Goal: Task Accomplishment & Management: Use online tool/utility

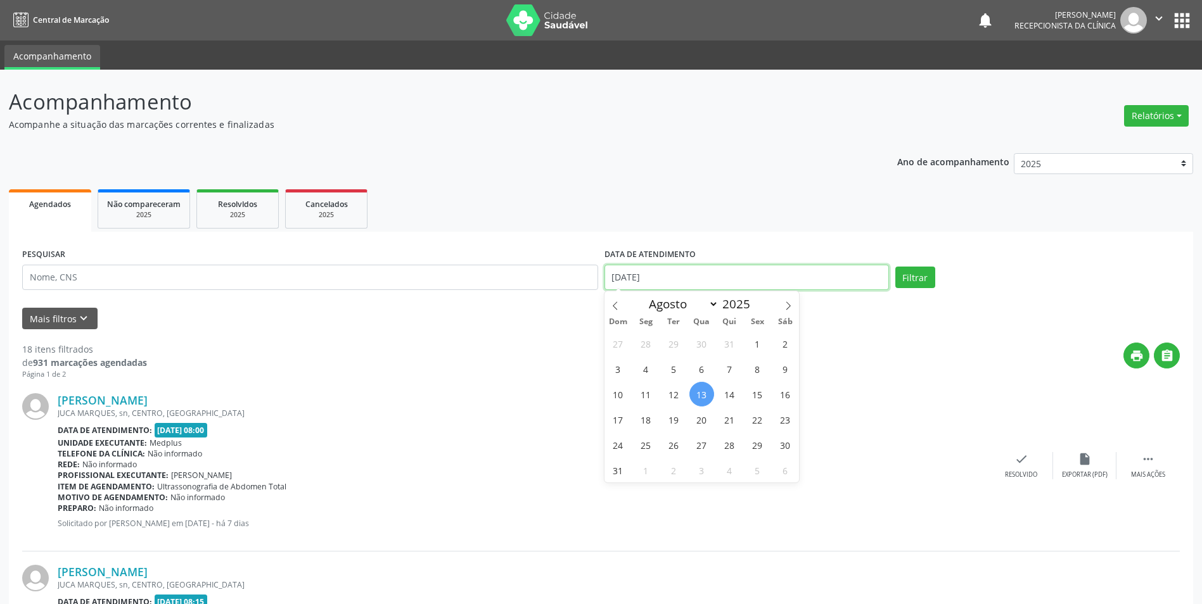
click at [774, 285] on input "[DATE]" at bounding box center [746, 277] width 284 height 25
click at [727, 396] on span "14" at bounding box center [729, 394] width 25 height 25
type input "[DATE]"
click at [727, 396] on span "14" at bounding box center [729, 394] width 25 height 25
click at [911, 279] on button "Filtrar" at bounding box center [915, 278] width 40 height 22
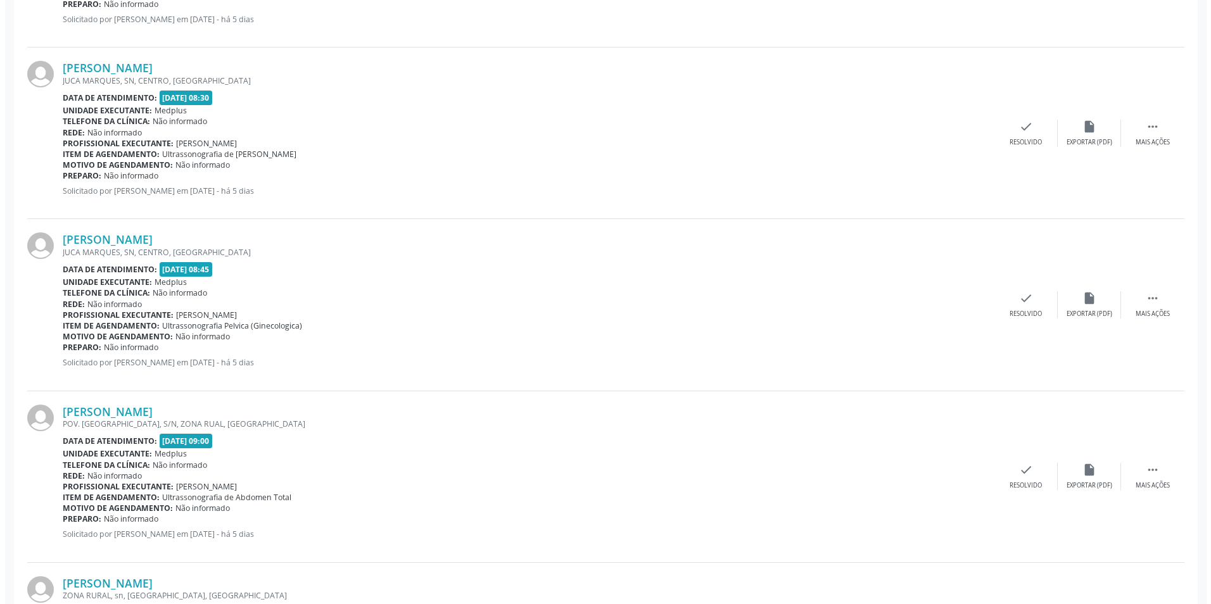
scroll to position [697, 0]
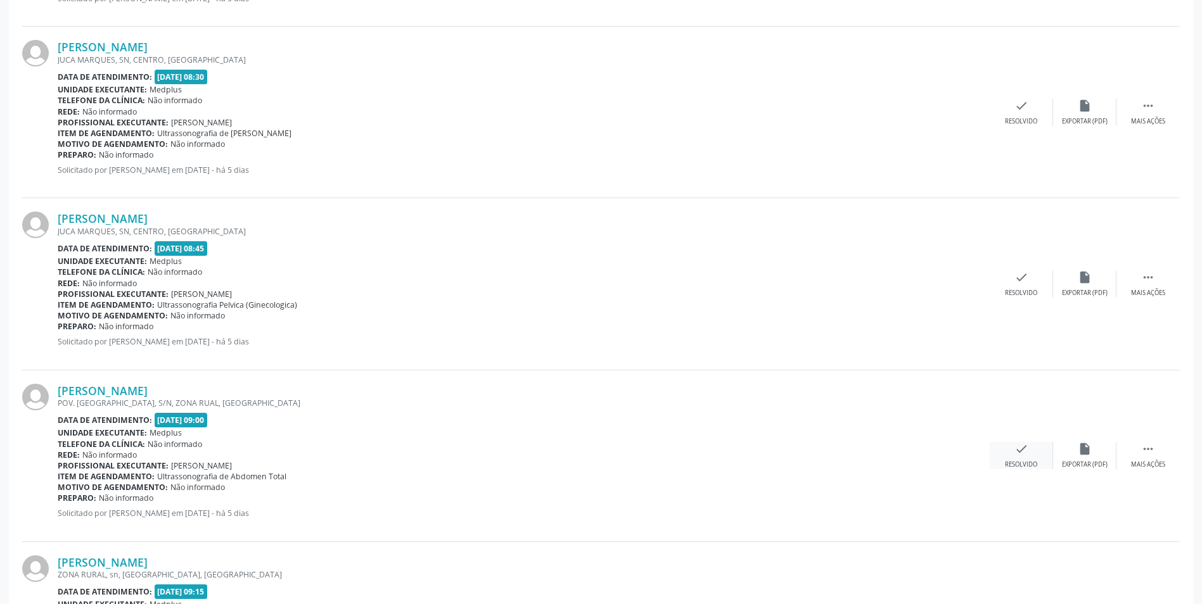
click at [1019, 455] on icon "check" at bounding box center [1021, 449] width 14 height 14
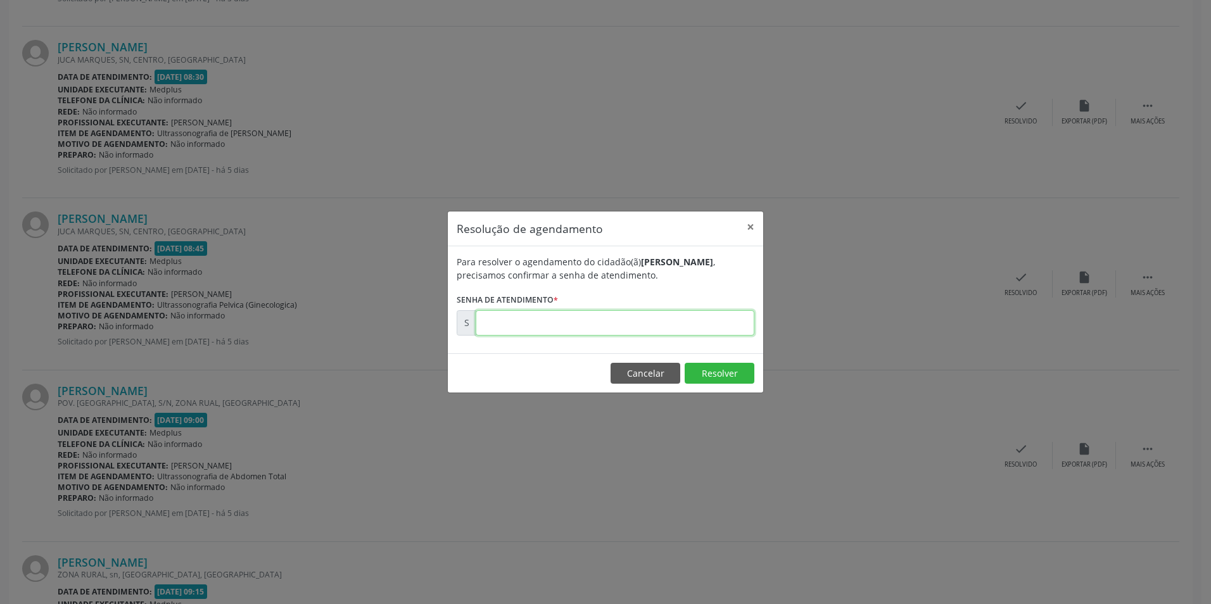
click at [518, 326] on input "text" at bounding box center [615, 322] width 279 height 25
type input "00170874"
click at [743, 375] on button "Resolver" at bounding box center [720, 374] width 70 height 22
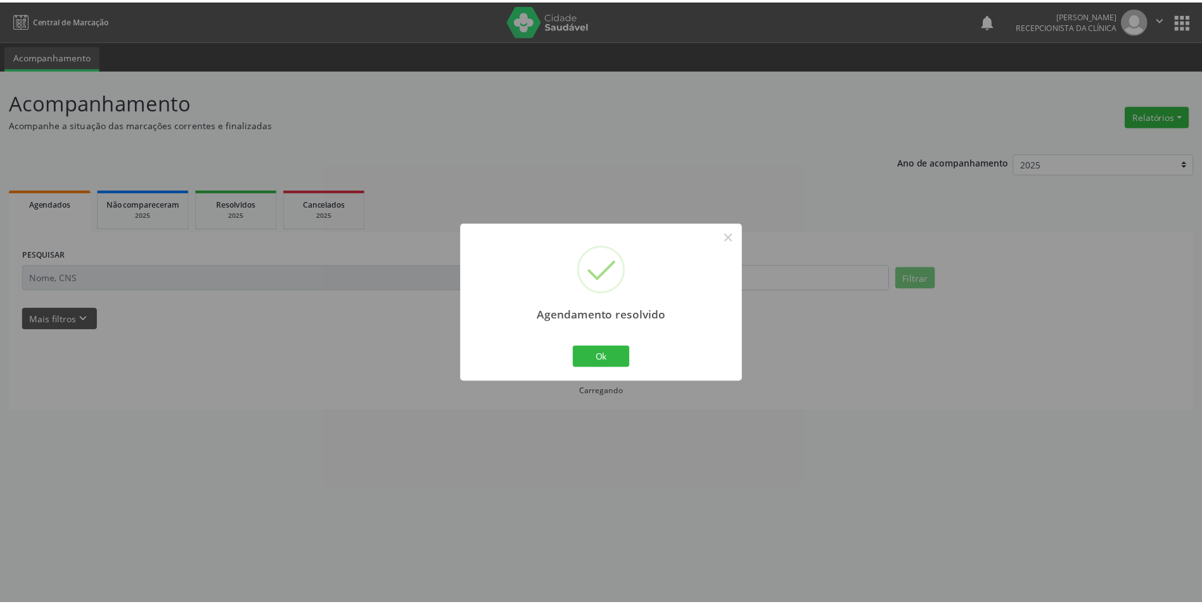
scroll to position [0, 0]
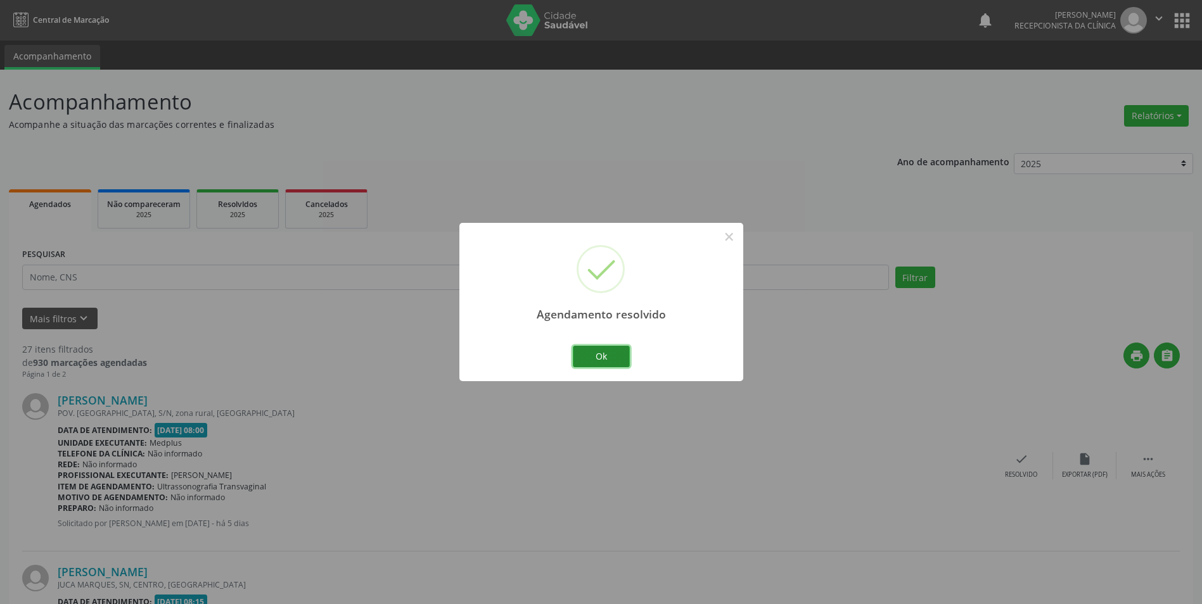
click at [607, 354] on button "Ok" at bounding box center [601, 357] width 57 height 22
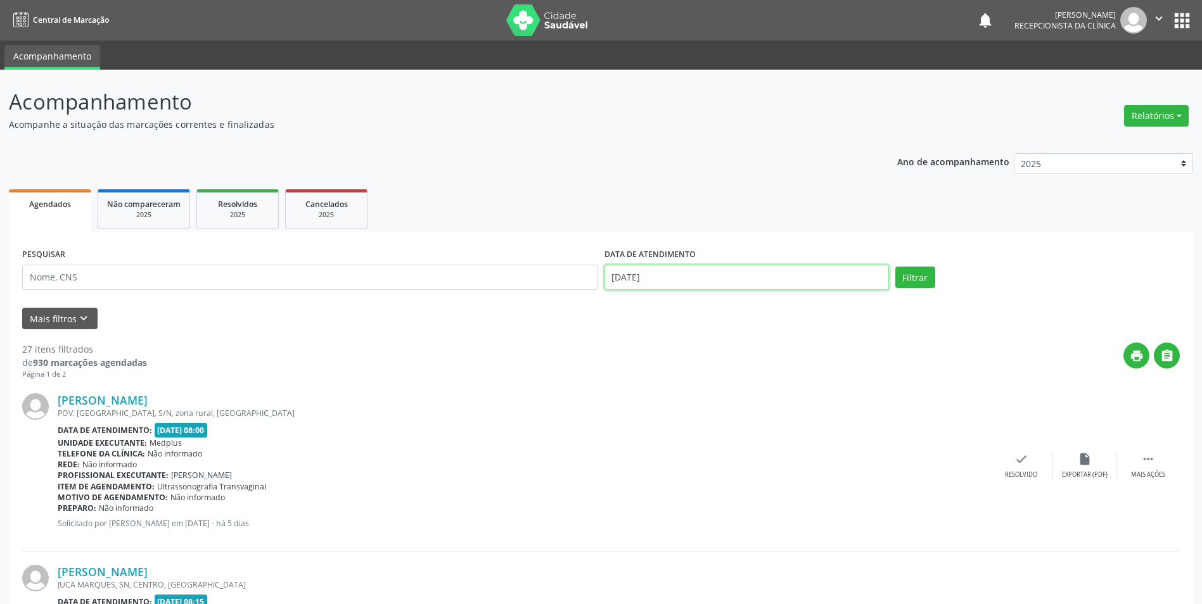
click at [695, 280] on input "[DATE]" at bounding box center [746, 277] width 284 height 25
click at [706, 395] on span "13" at bounding box center [701, 394] width 25 height 25
type input "[DATE]"
click at [902, 282] on button "Filtrar" at bounding box center [915, 278] width 40 height 22
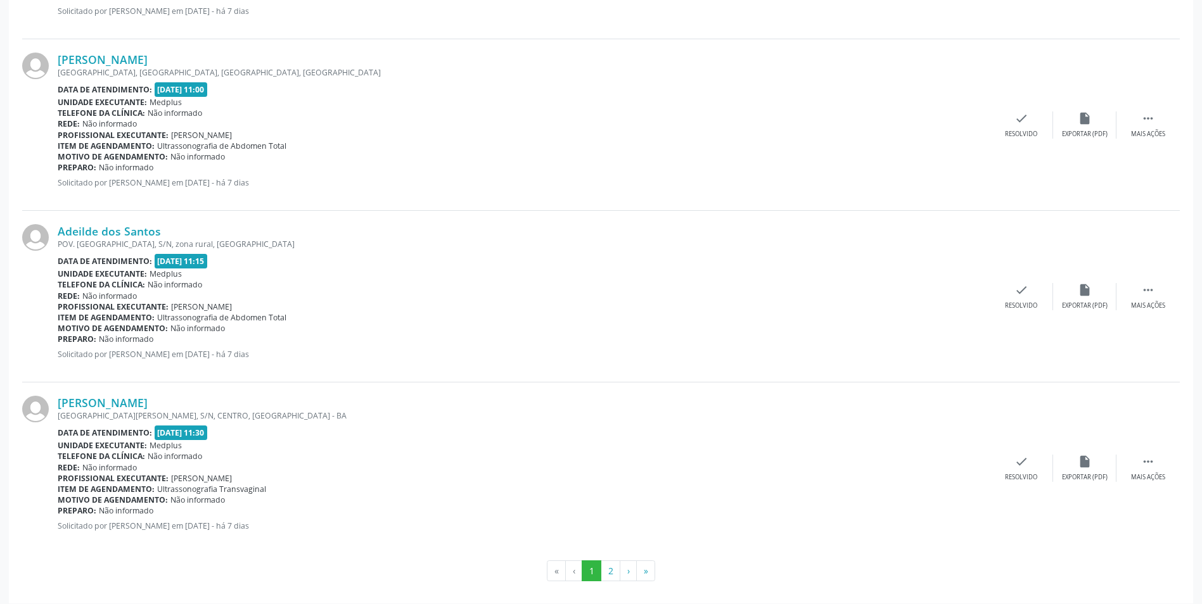
scroll to position [2410, 0]
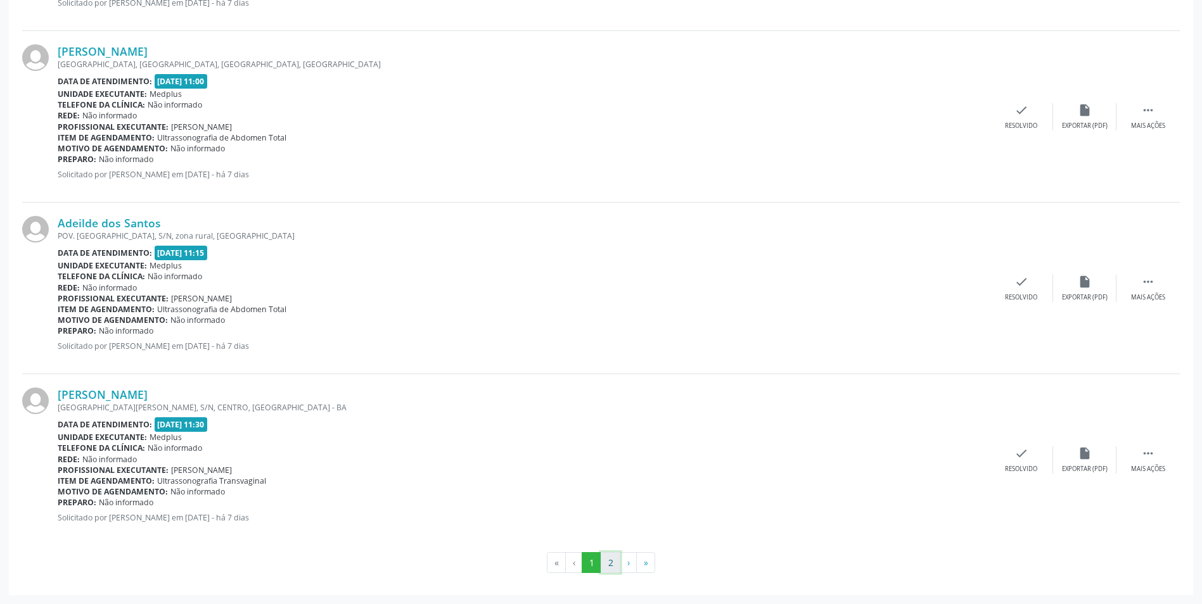
click at [608, 559] on button "2" at bounding box center [611, 563] width 20 height 22
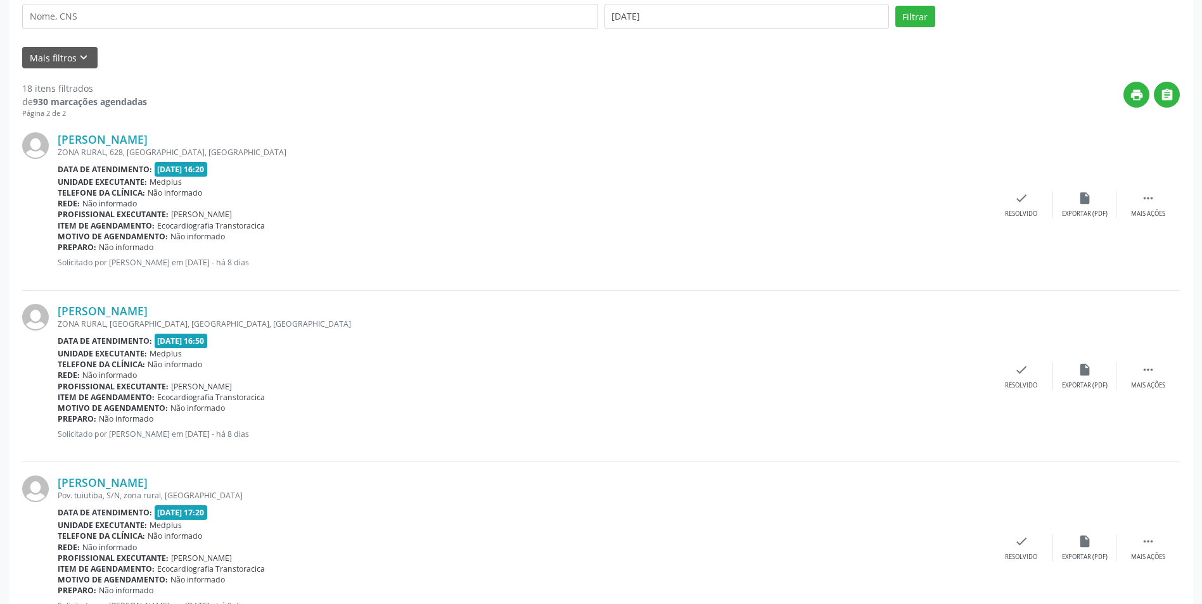
scroll to position [349, 0]
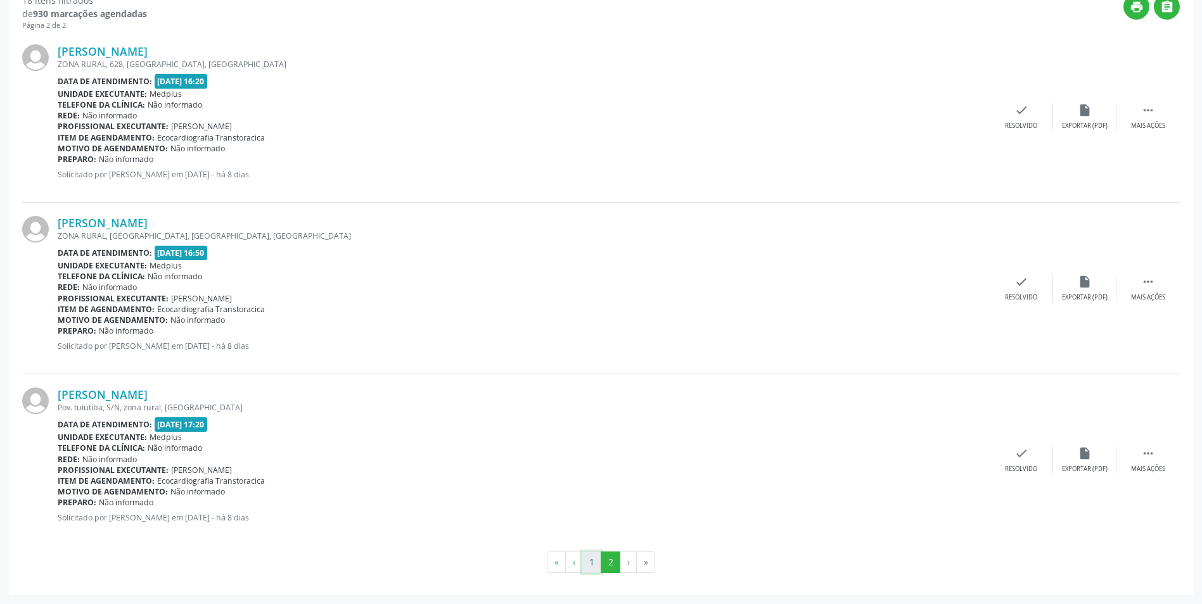
click at [589, 557] on button "1" at bounding box center [592, 563] width 20 height 22
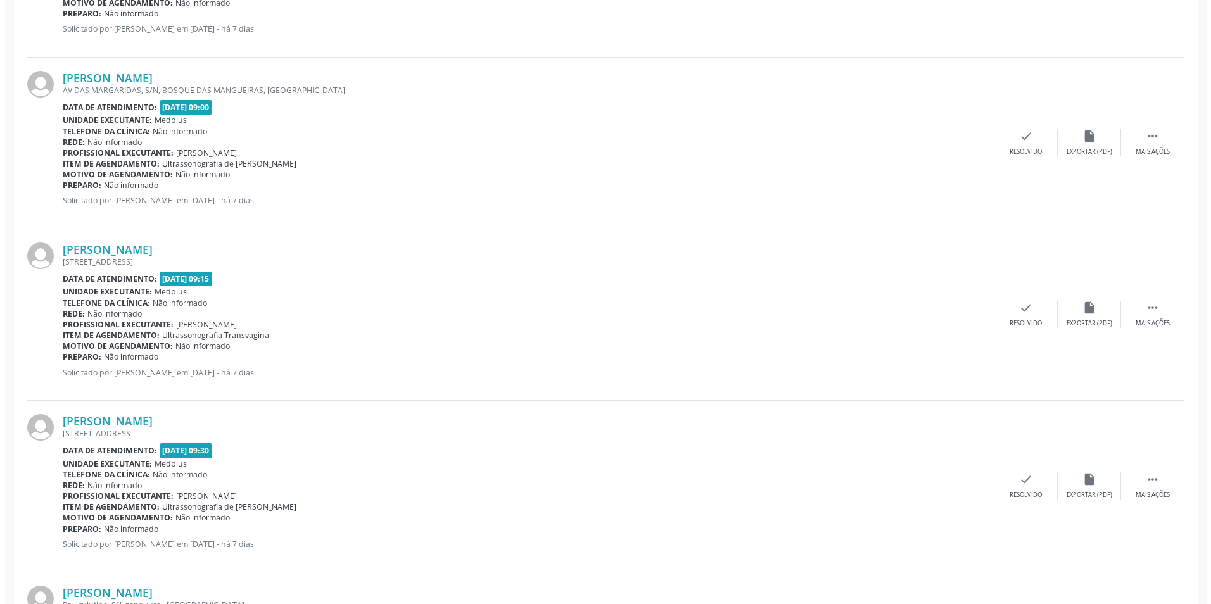
scroll to position [1014, 0]
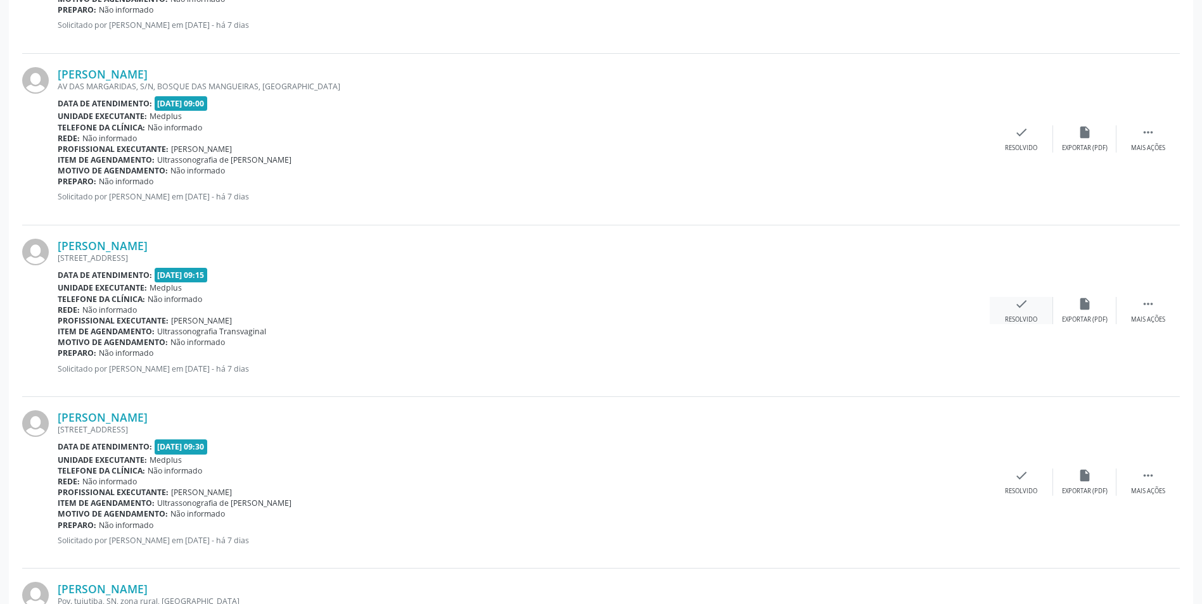
click at [1039, 315] on div "check Resolvido" at bounding box center [1021, 310] width 63 height 27
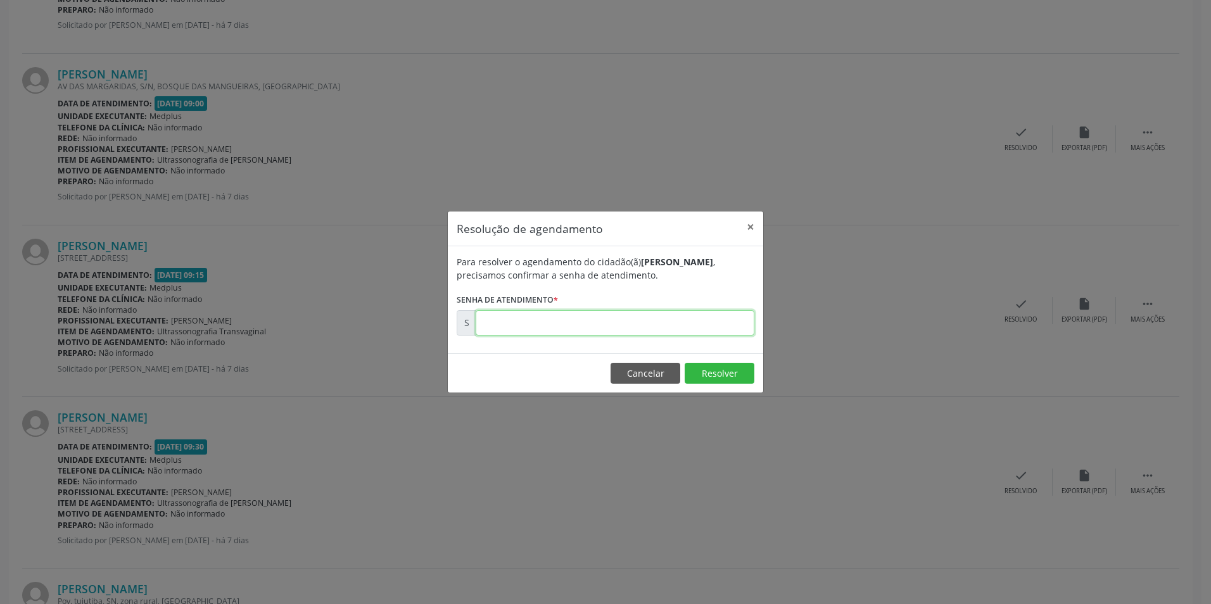
click at [618, 319] on input "text" at bounding box center [615, 322] width 279 height 25
type input "00170163"
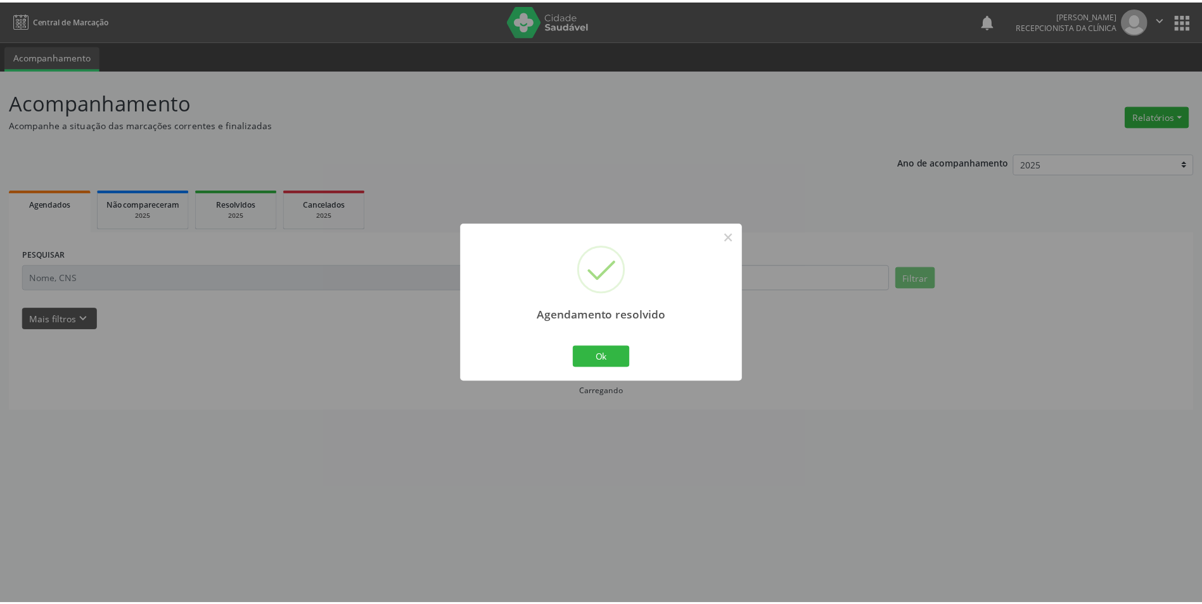
scroll to position [0, 0]
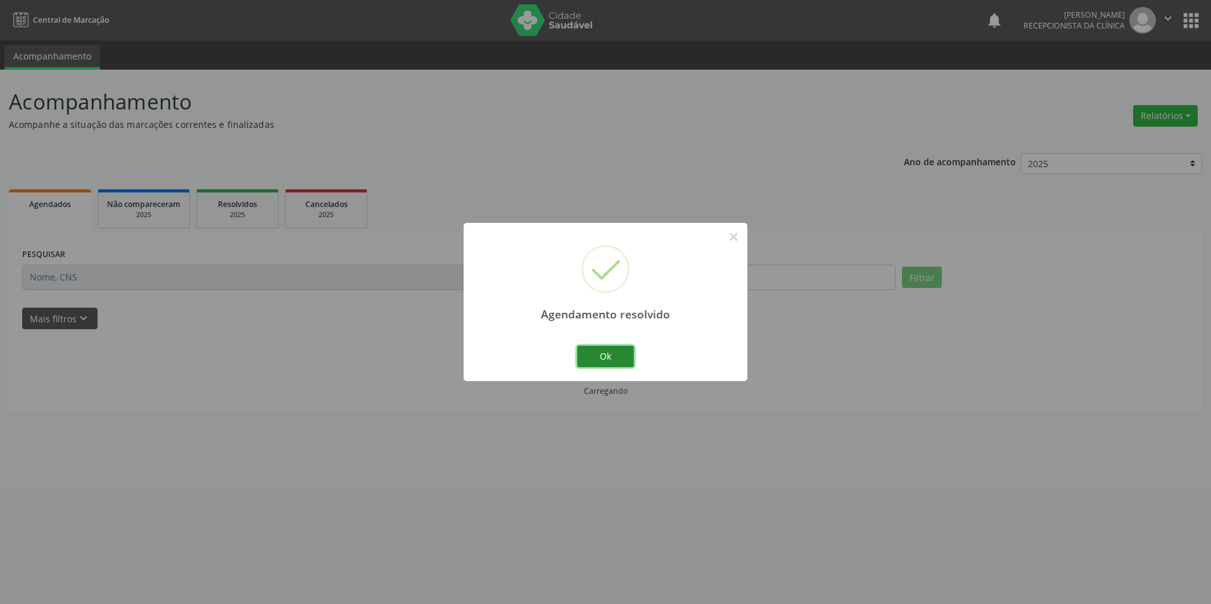
click at [616, 354] on button "Ok" at bounding box center [605, 357] width 57 height 22
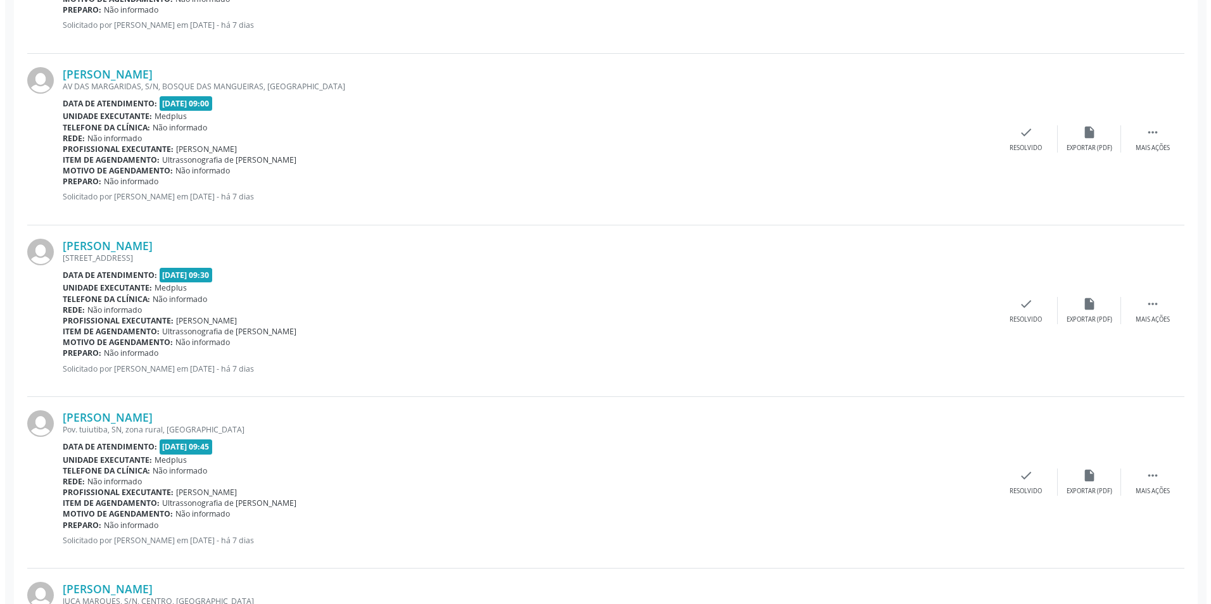
scroll to position [1077, 0]
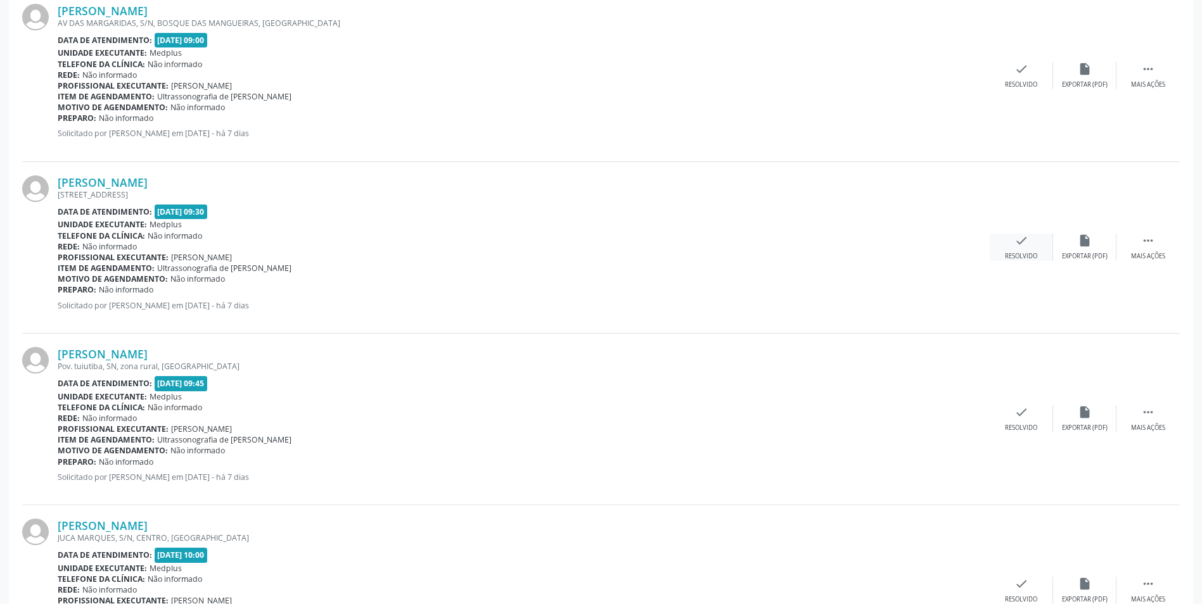
click at [1031, 244] on div "check Resolvido" at bounding box center [1021, 247] width 63 height 27
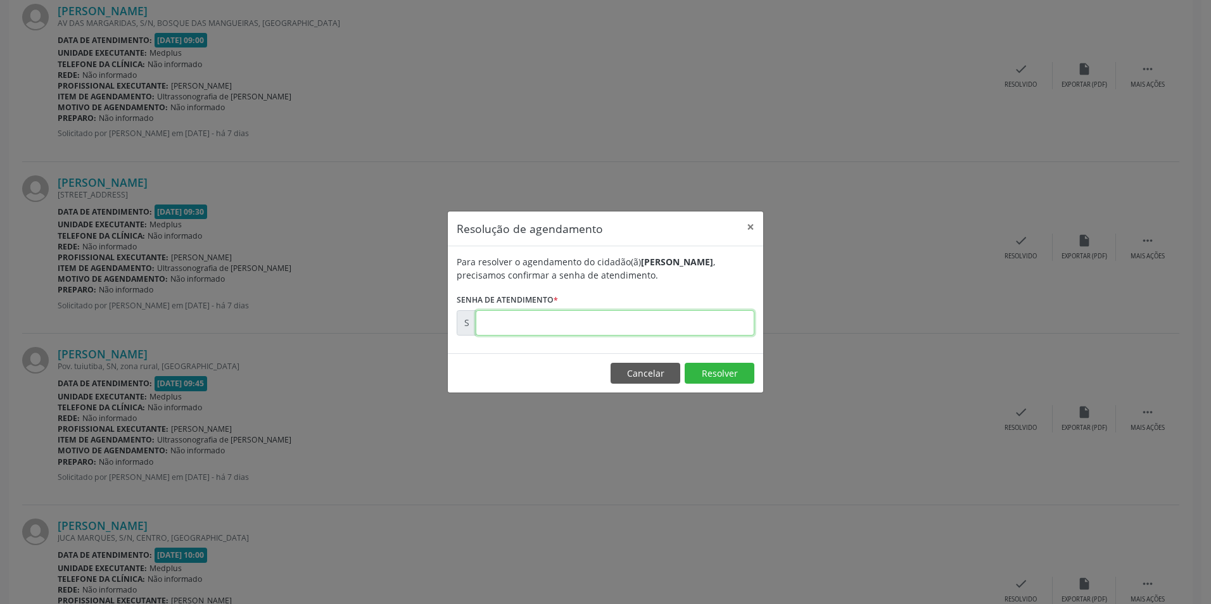
click at [520, 318] on input "text" at bounding box center [615, 322] width 279 height 25
type input "00170165"
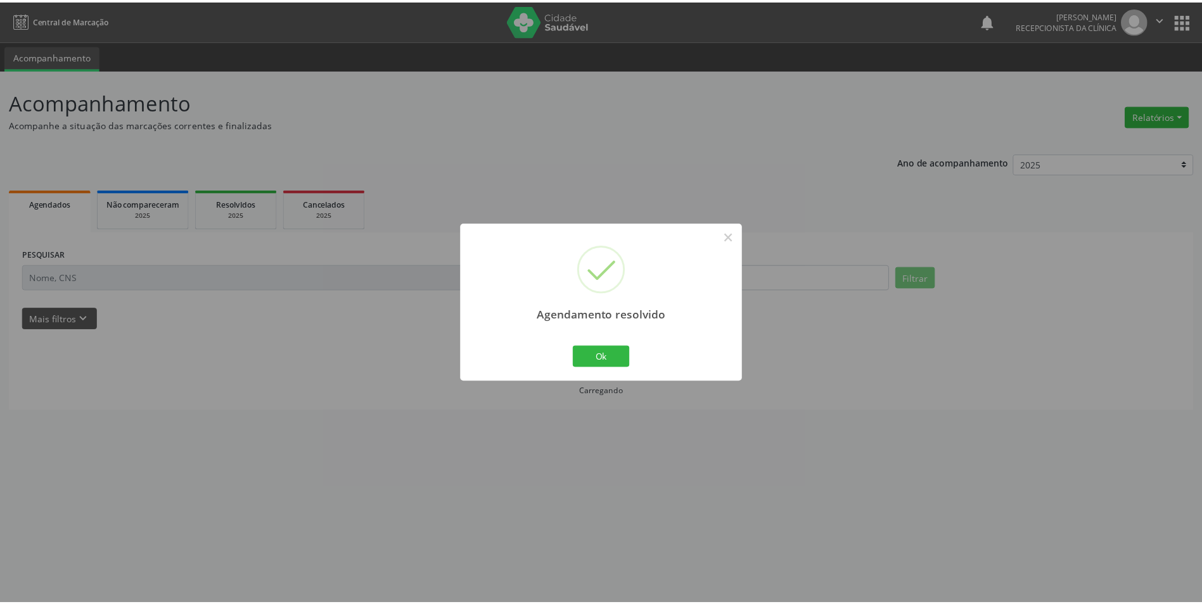
scroll to position [0, 0]
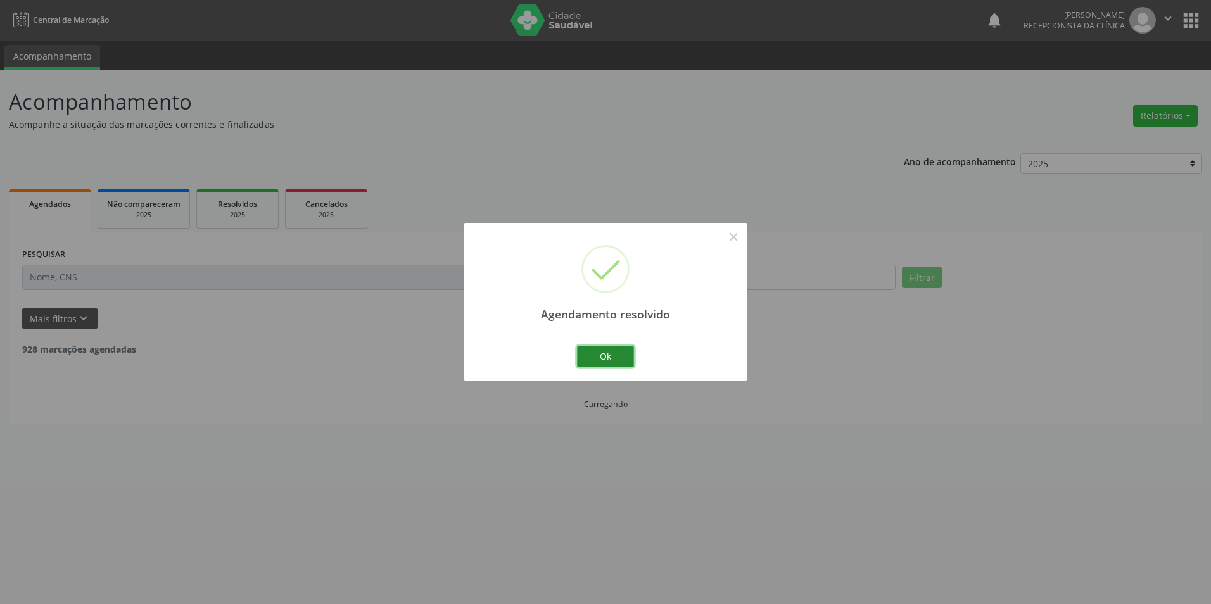
click at [606, 354] on button "Ok" at bounding box center [605, 357] width 57 height 22
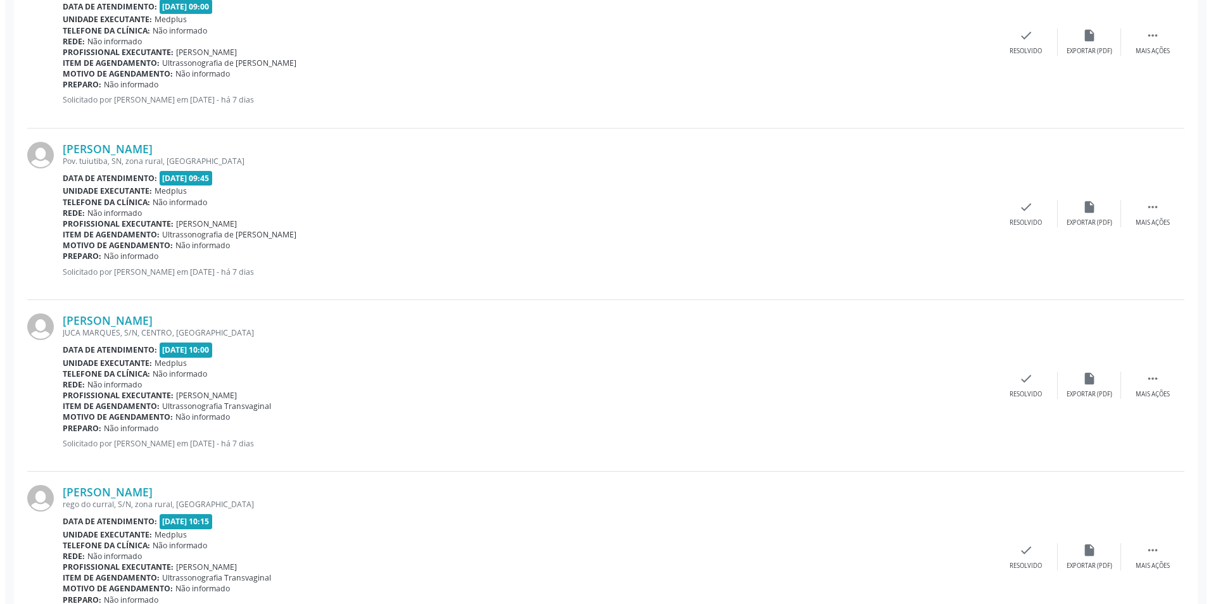
scroll to position [1140, 0]
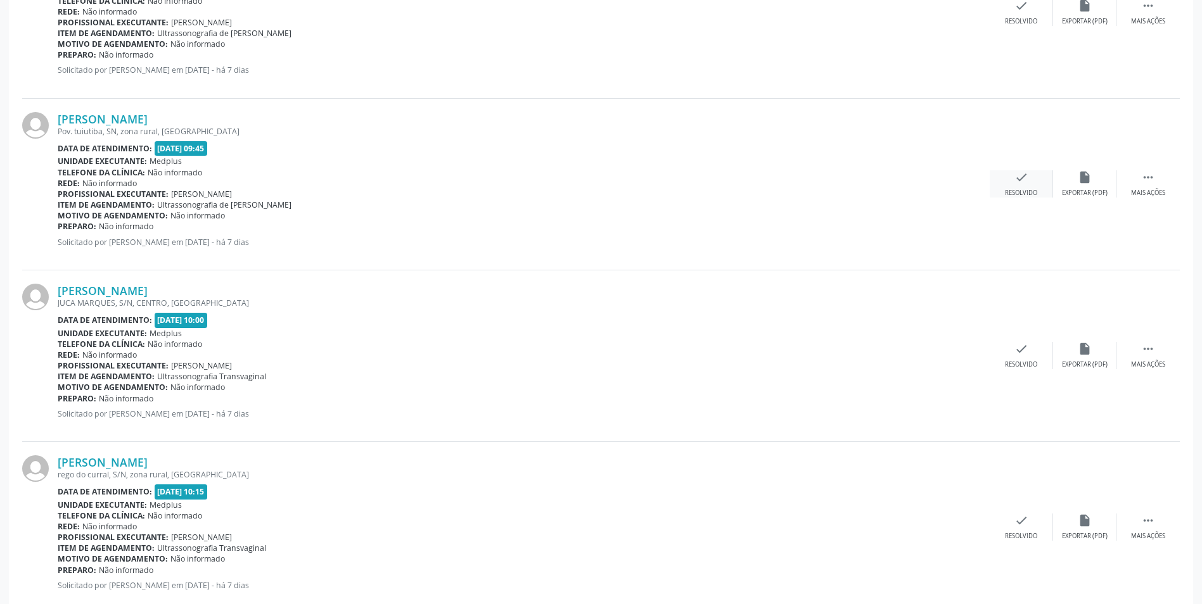
click at [1025, 184] on icon "check" at bounding box center [1021, 177] width 14 height 14
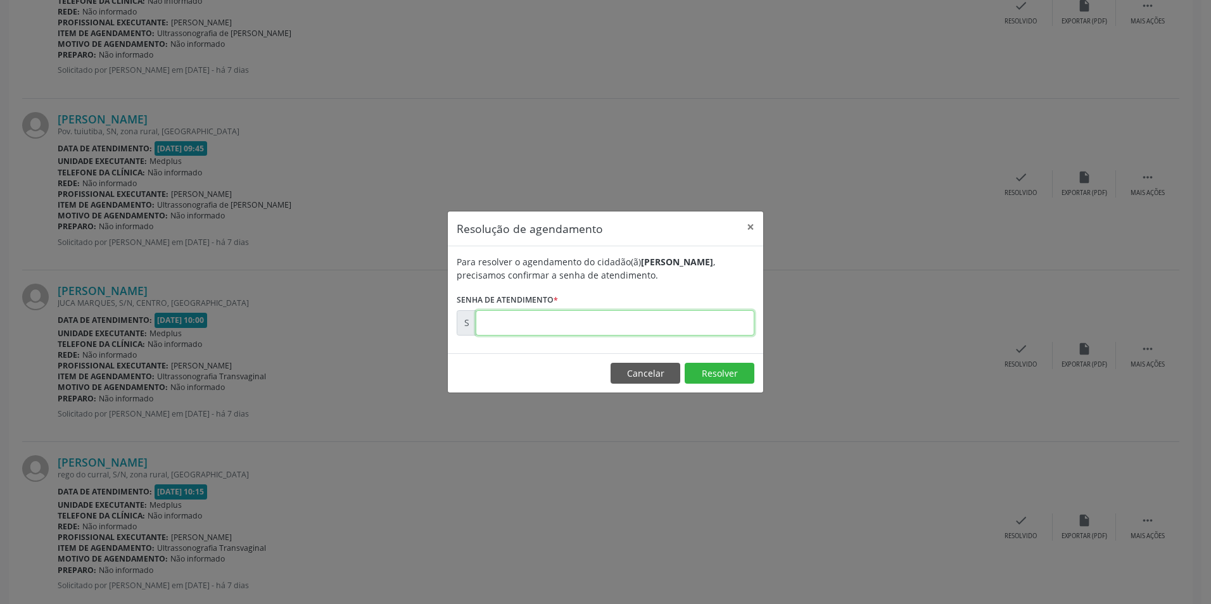
click at [566, 329] on input "text" at bounding box center [615, 322] width 279 height 25
type input "00170166"
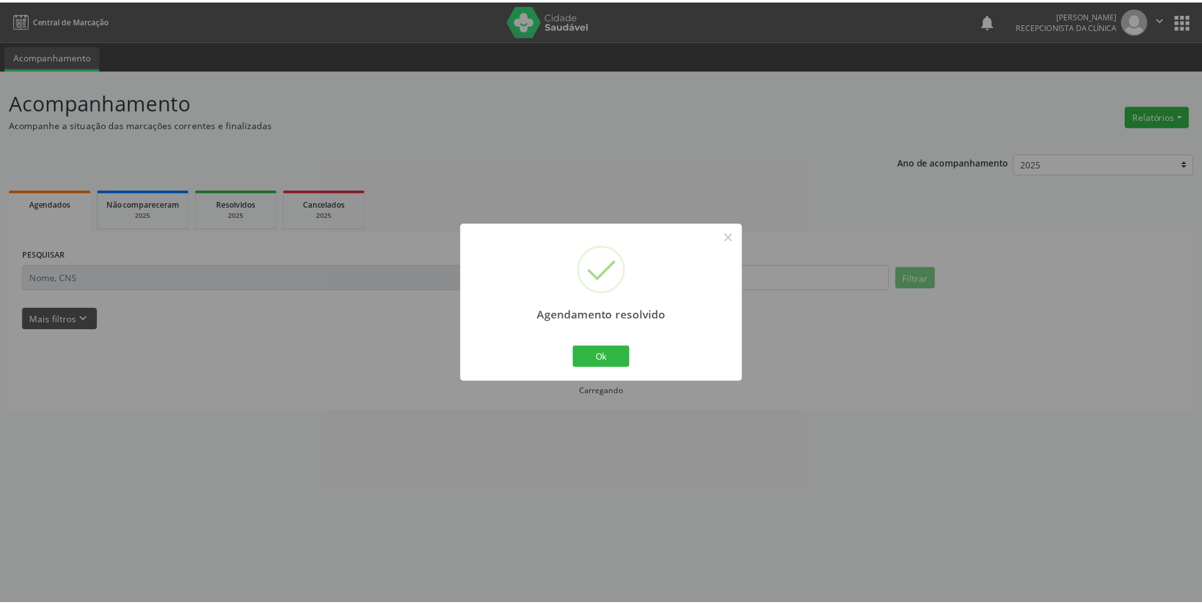
scroll to position [0, 0]
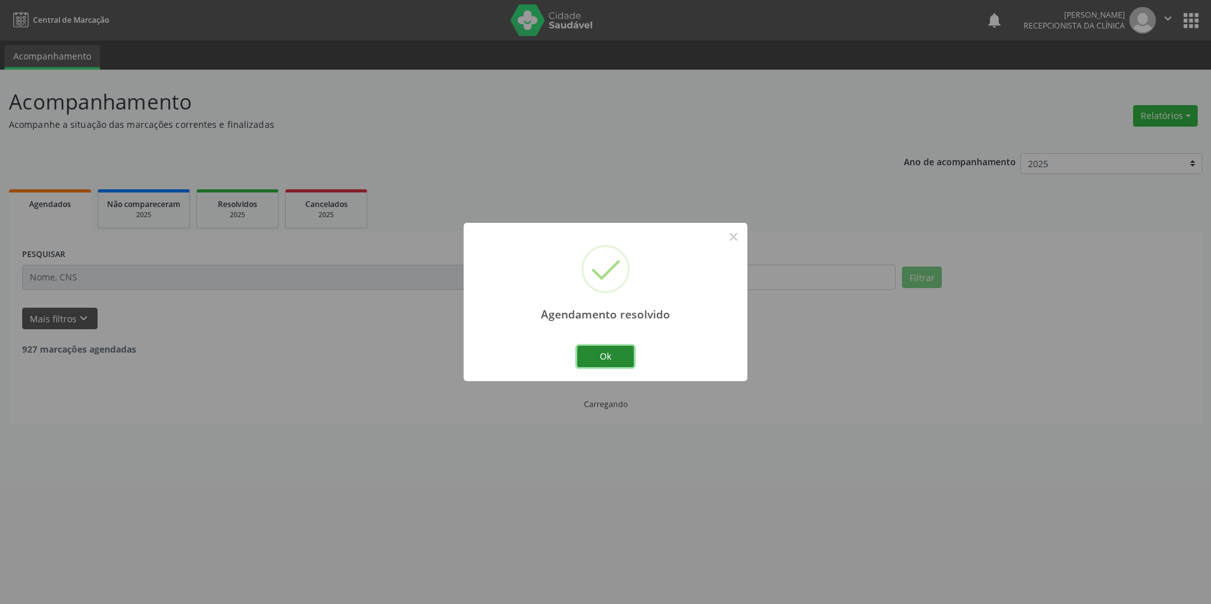
click at [610, 357] on button "Ok" at bounding box center [605, 357] width 57 height 22
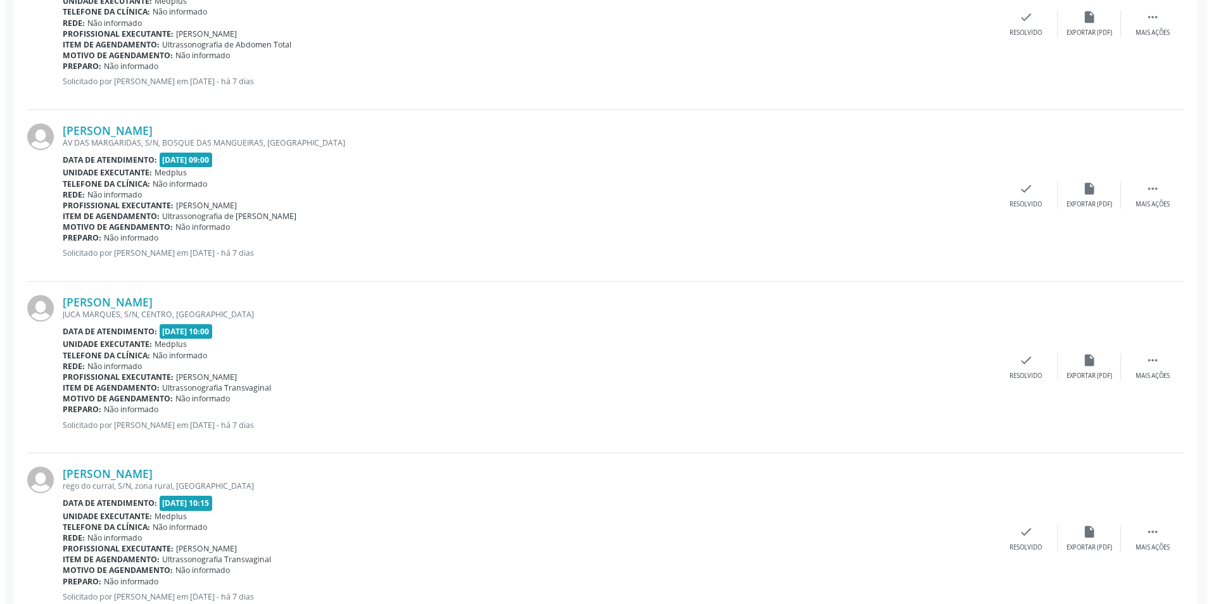
scroll to position [1014, 0]
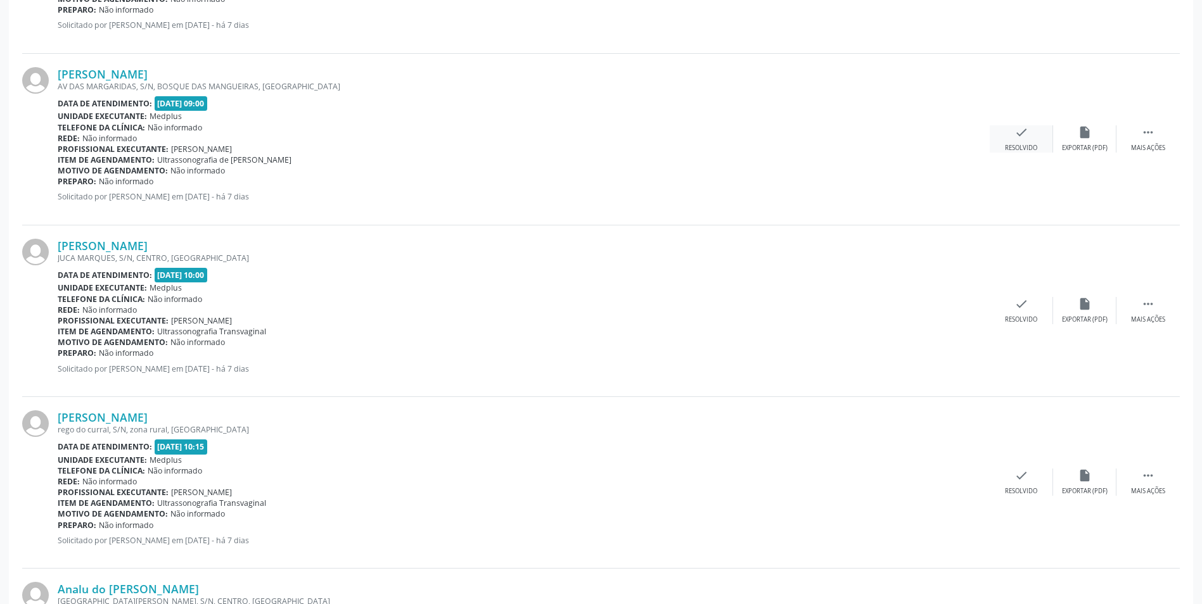
click at [1009, 146] on div "Resolvido" at bounding box center [1021, 148] width 32 height 9
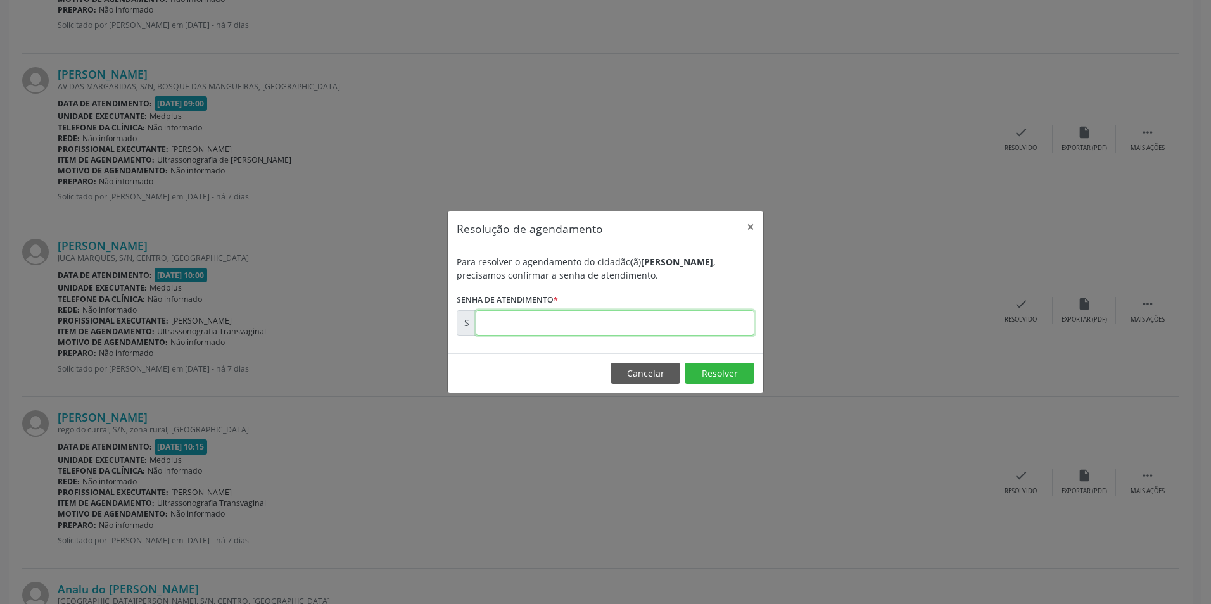
click at [667, 325] on input "text" at bounding box center [615, 322] width 279 height 25
type input "00170162"
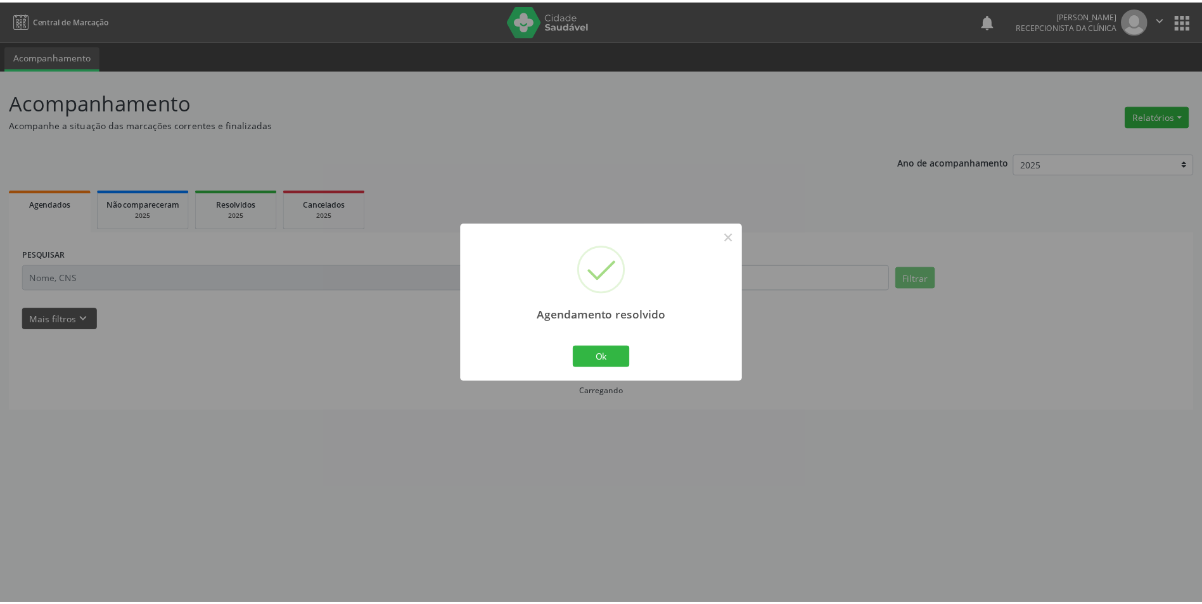
scroll to position [0, 0]
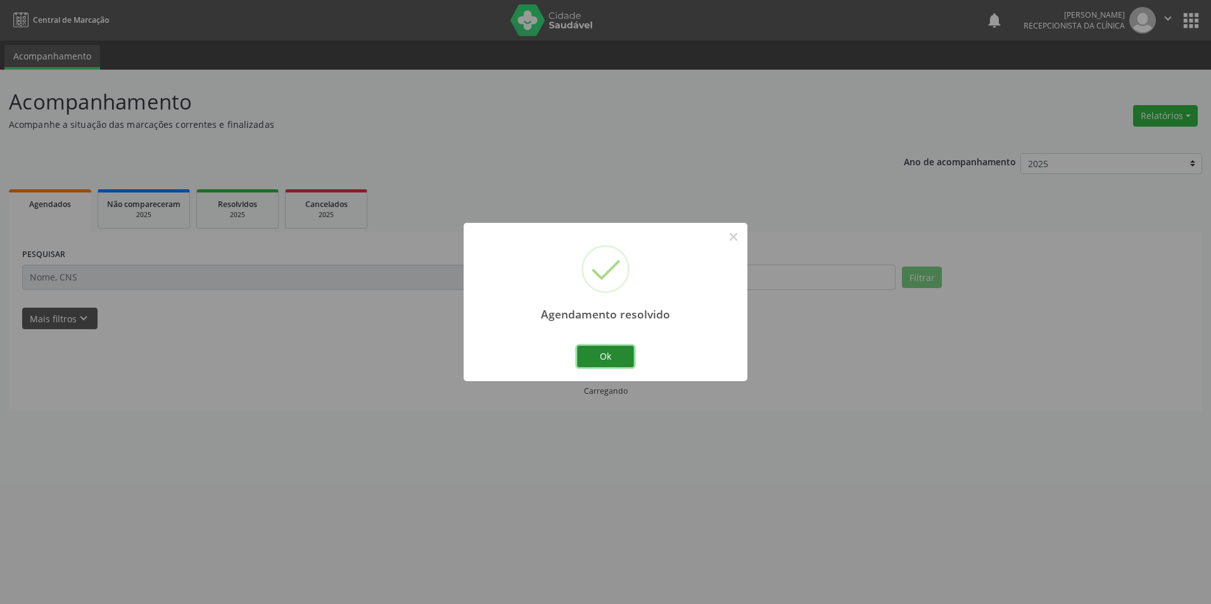
click at [626, 355] on button "Ok" at bounding box center [605, 357] width 57 height 22
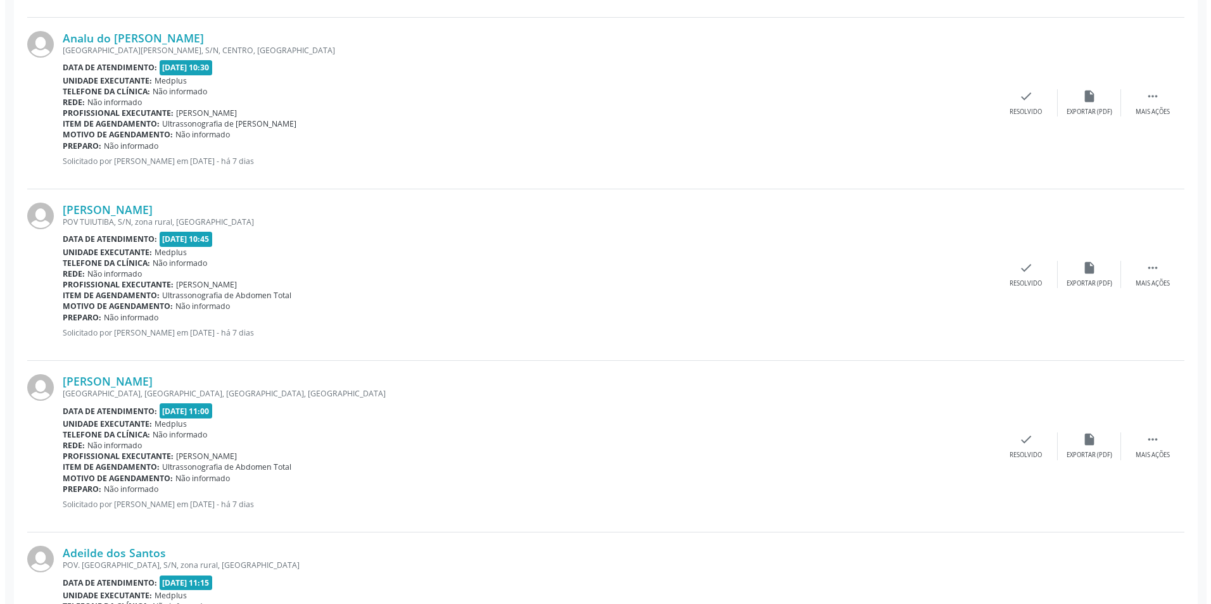
scroll to position [1394, 0]
click at [1019, 444] on icon "check" at bounding box center [1021, 439] width 14 height 14
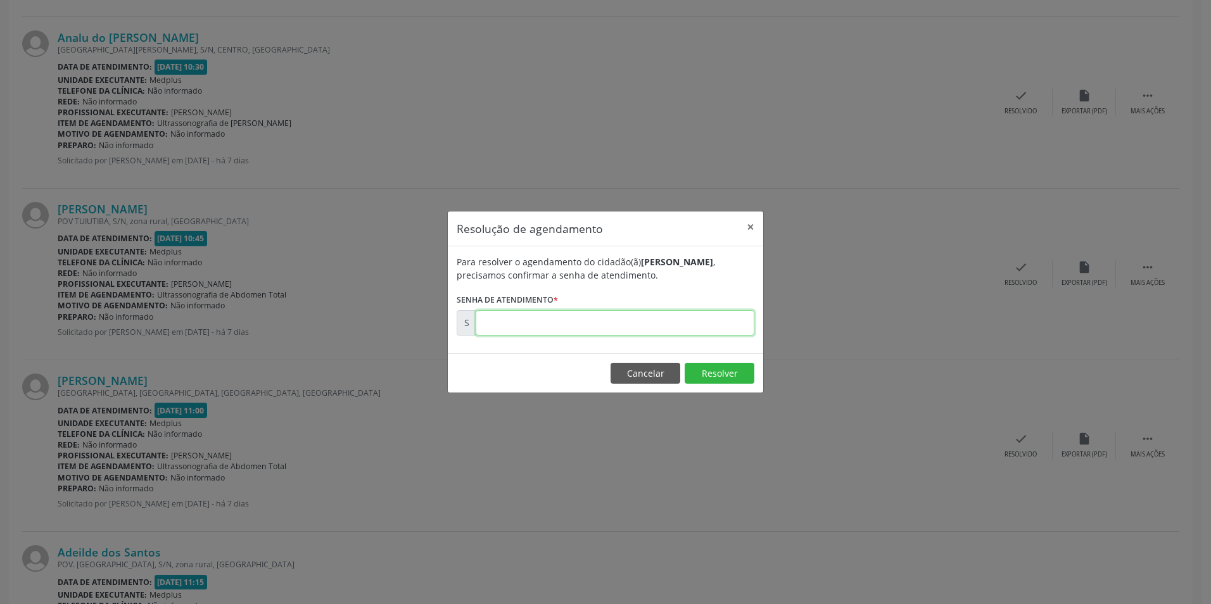
click at [490, 320] on input "text" at bounding box center [615, 322] width 279 height 25
type input "00170172"
click at [703, 374] on button "Resolver" at bounding box center [720, 374] width 70 height 22
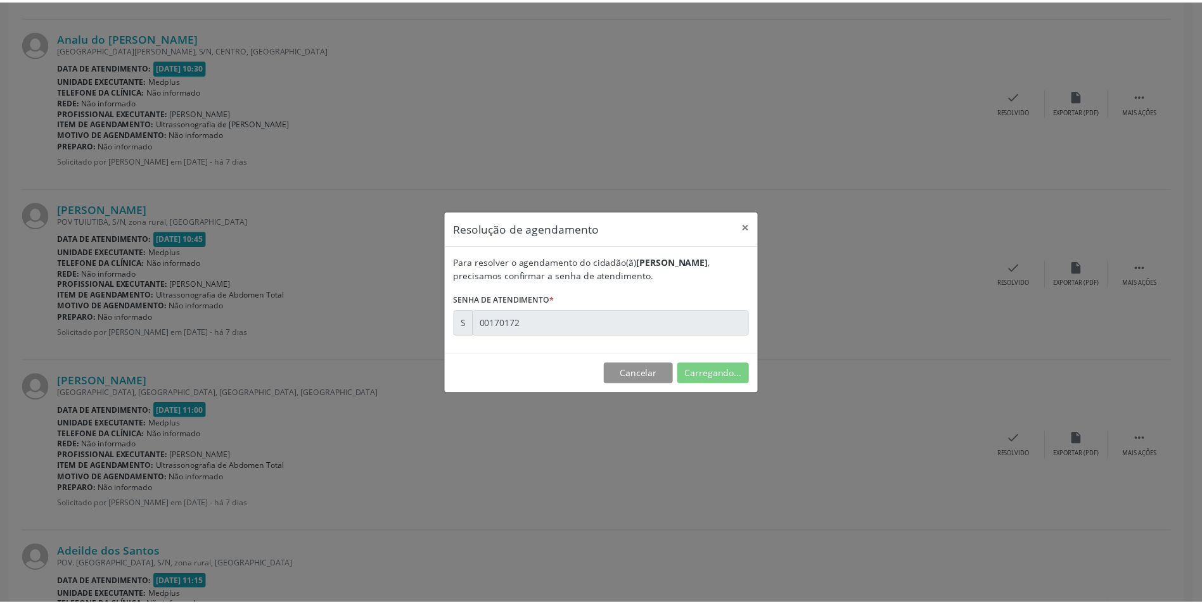
scroll to position [0, 0]
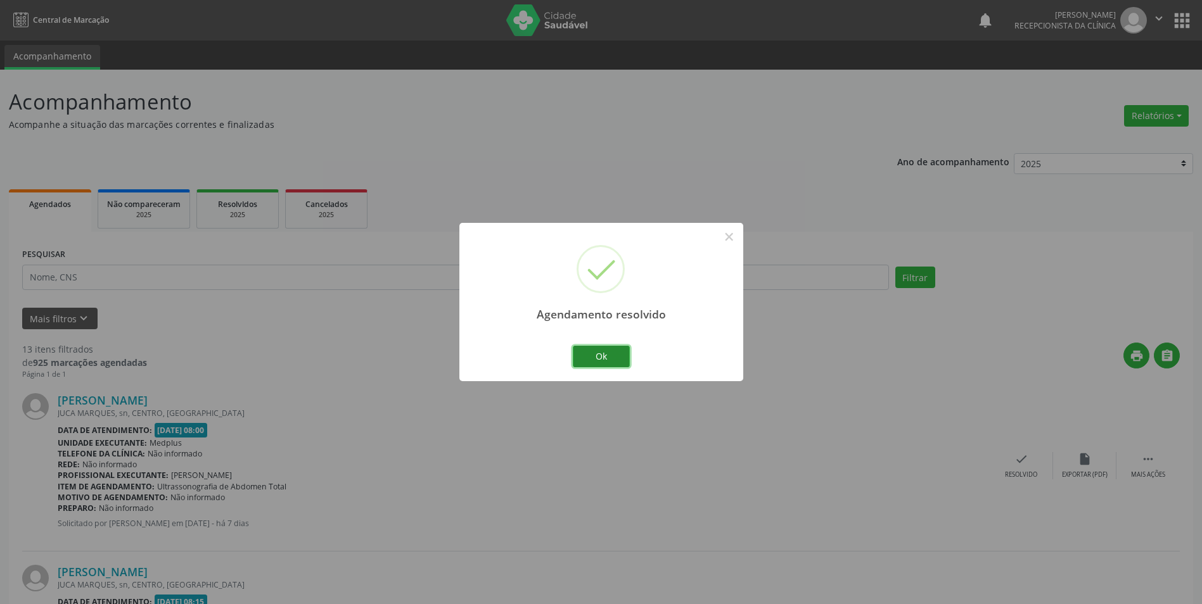
click at [615, 355] on button "Ok" at bounding box center [601, 357] width 57 height 22
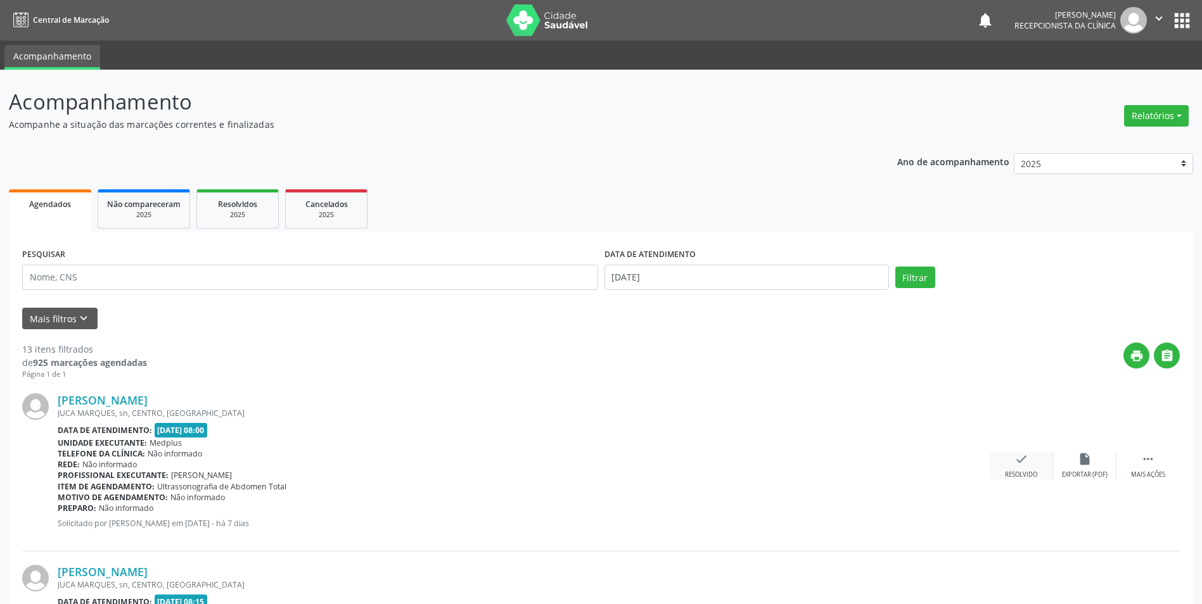
click at [1020, 461] on icon "check" at bounding box center [1021, 459] width 14 height 14
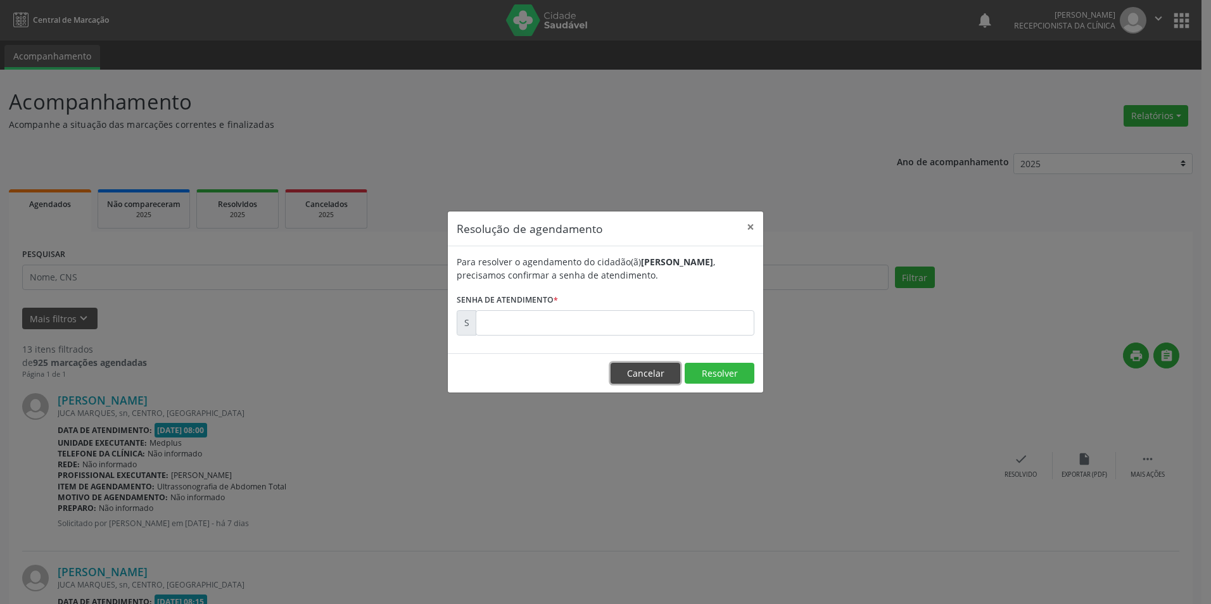
click at [649, 374] on button "Cancelar" at bounding box center [646, 374] width 70 height 22
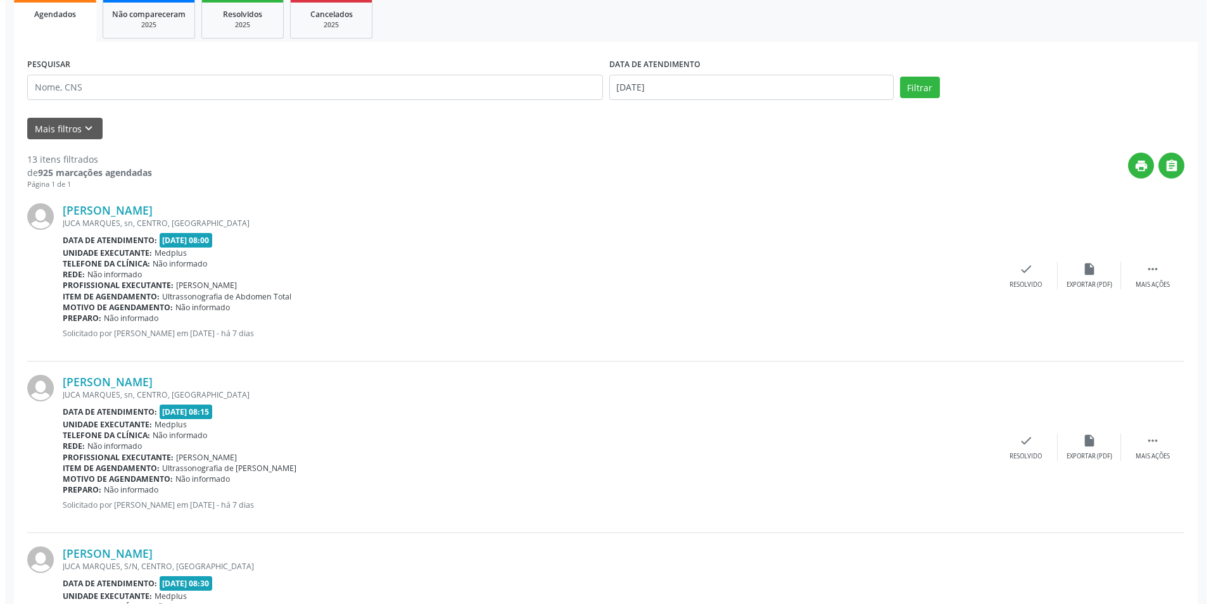
scroll to position [253, 0]
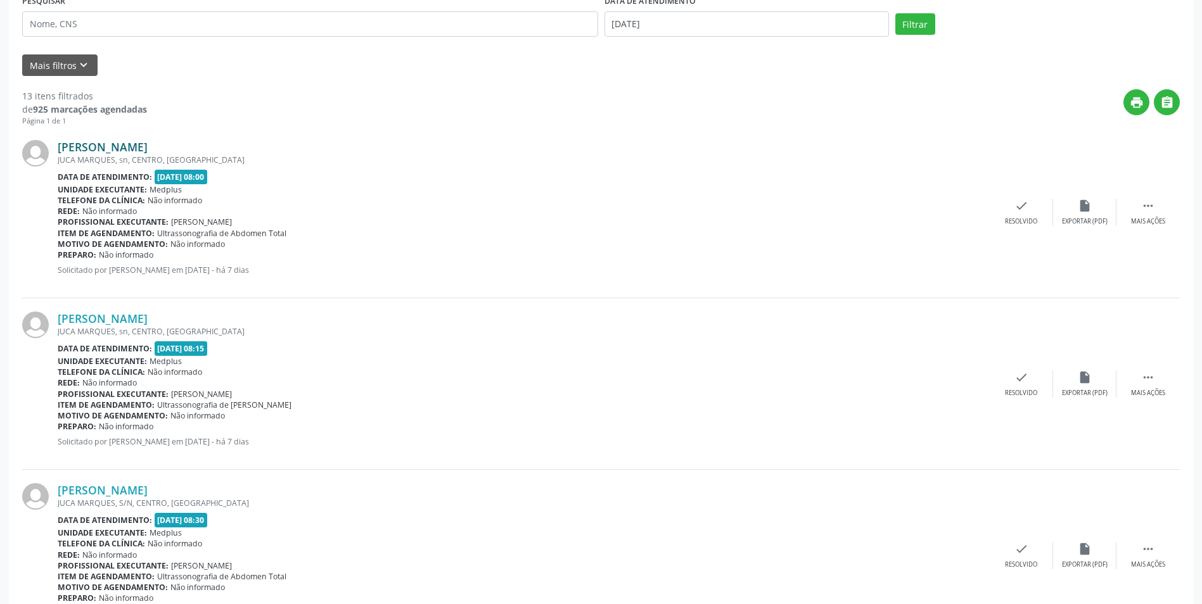
click at [109, 144] on link "[PERSON_NAME]" at bounding box center [103, 147] width 90 height 14
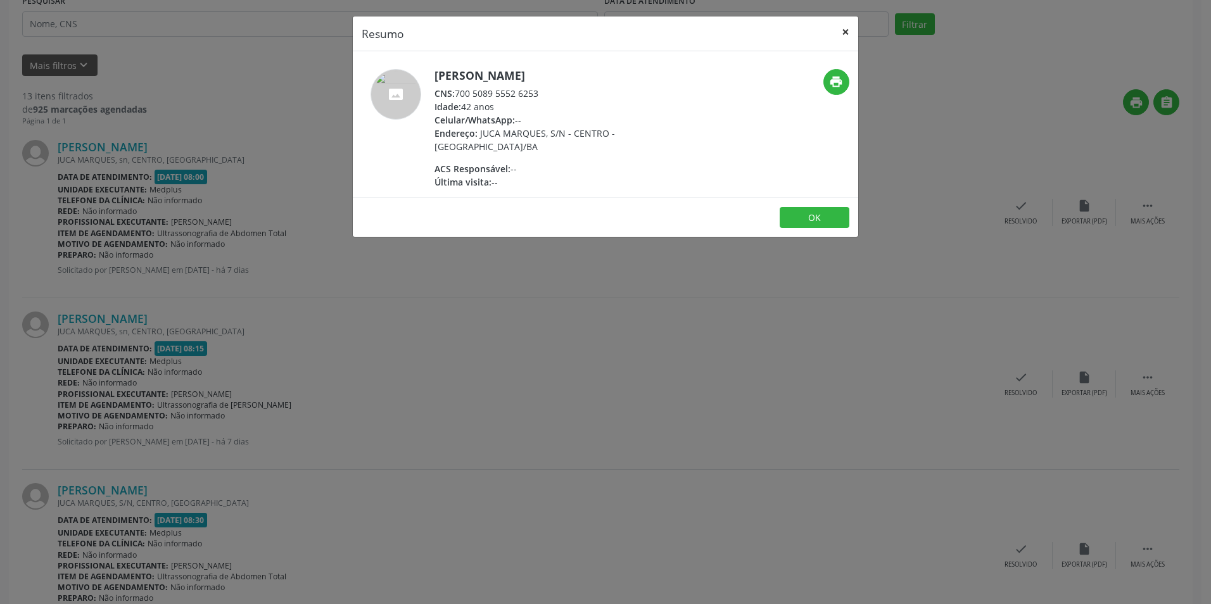
click at [845, 28] on button "×" at bounding box center [845, 31] width 25 height 31
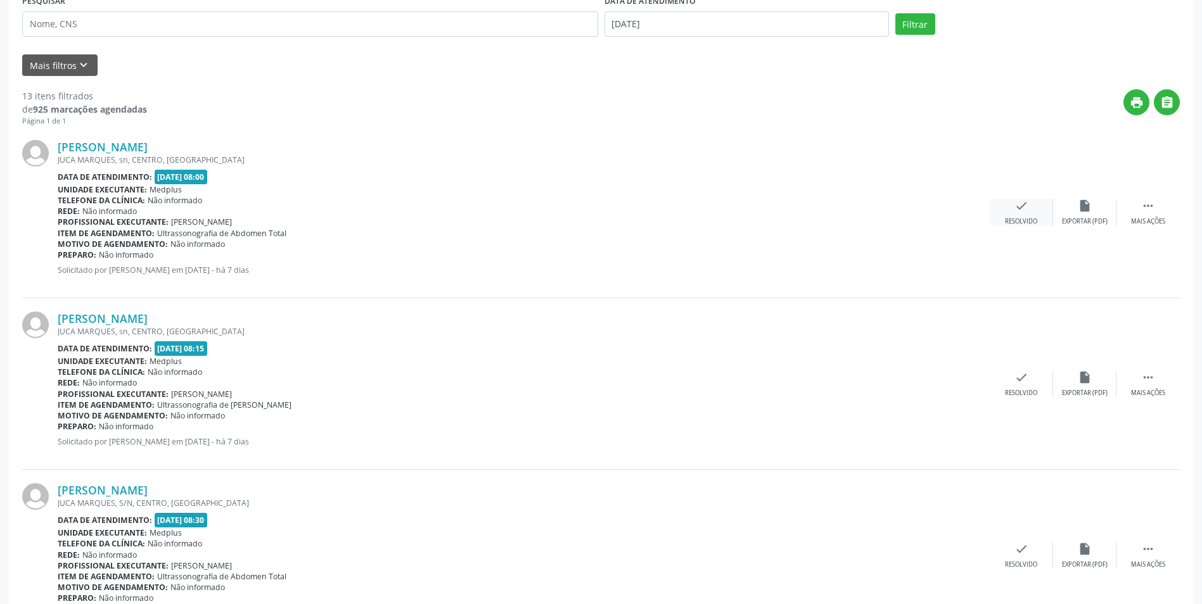
click at [1014, 207] on icon "check" at bounding box center [1021, 206] width 14 height 14
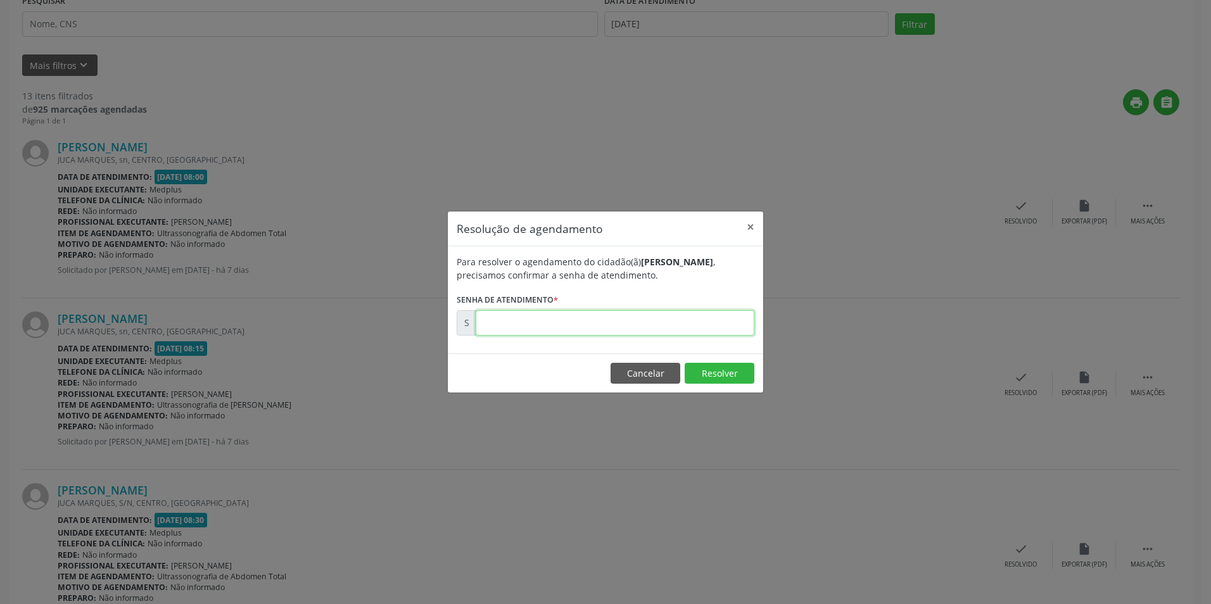
click at [629, 318] on input "text" at bounding box center [615, 322] width 279 height 25
type input "00170146"
click at [721, 374] on button "Resolver" at bounding box center [720, 374] width 70 height 22
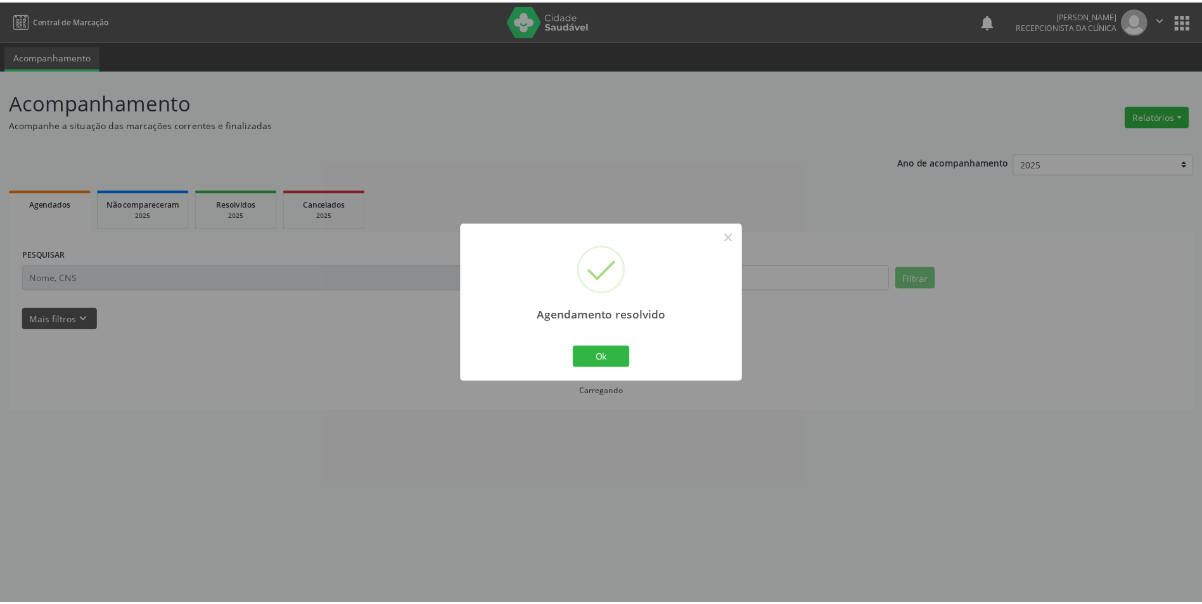
scroll to position [0, 0]
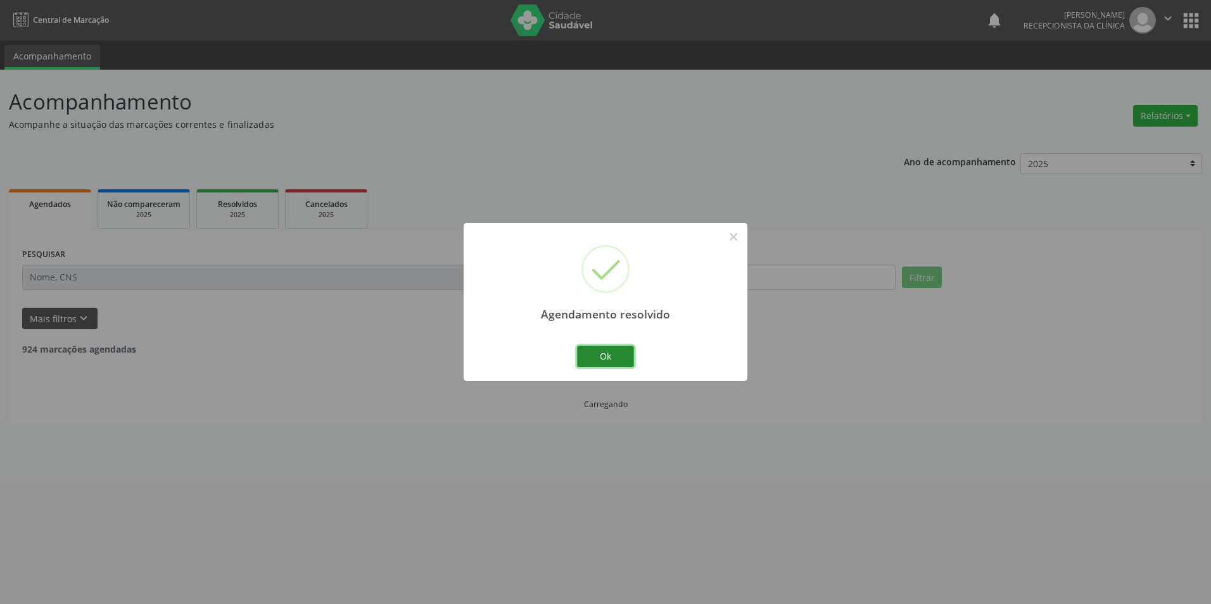
click at [603, 352] on button "Ok" at bounding box center [605, 357] width 57 height 22
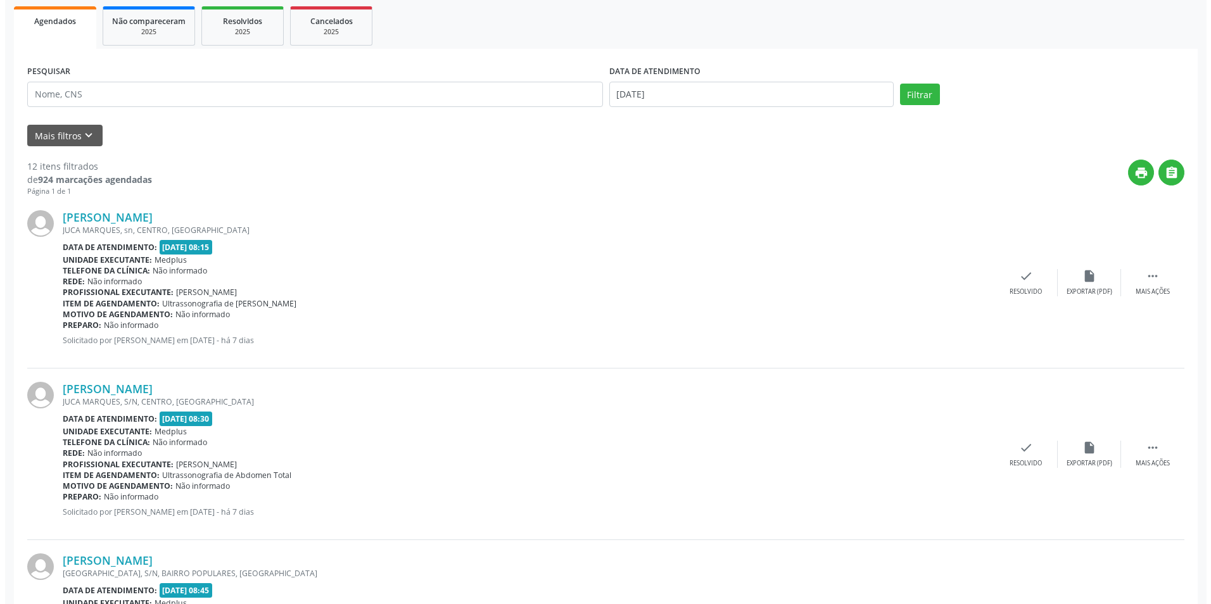
scroll to position [190, 0]
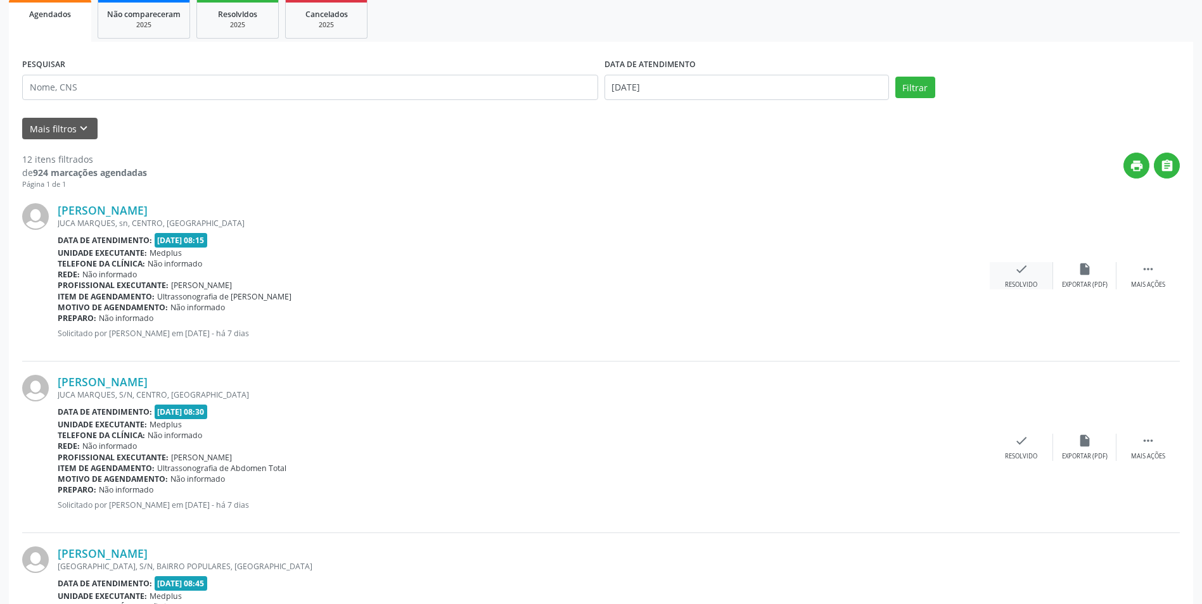
click at [1030, 277] on div "check Resolvido" at bounding box center [1021, 275] width 63 height 27
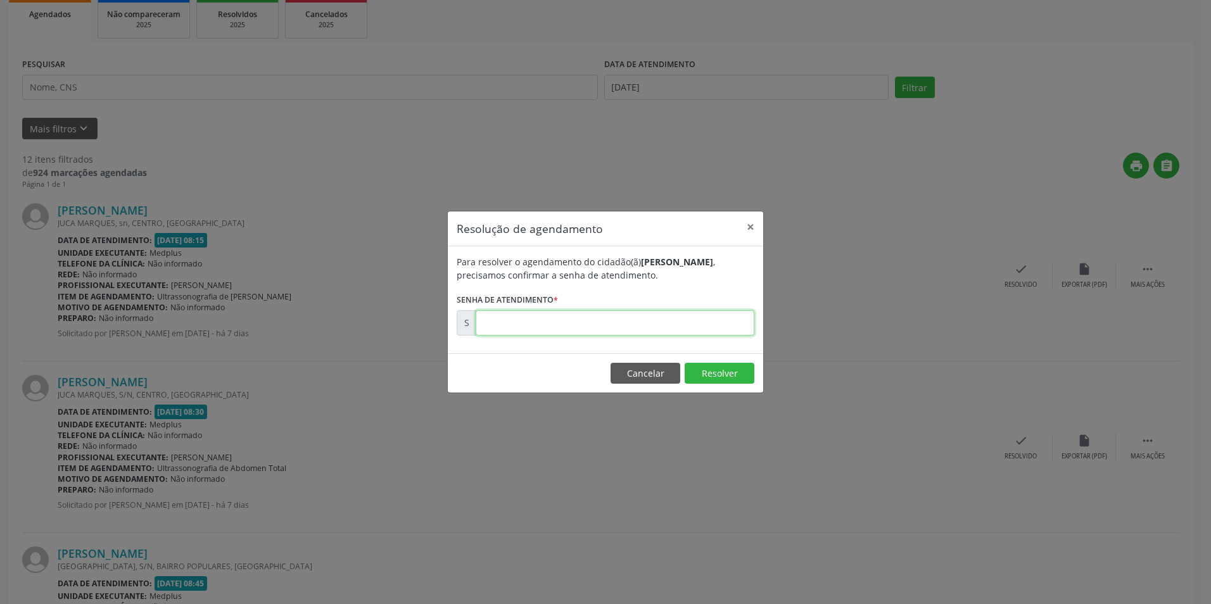
click at [589, 324] on input "text" at bounding box center [615, 322] width 279 height 25
type input "00170147"
click at [708, 371] on button "Resolver" at bounding box center [720, 374] width 70 height 22
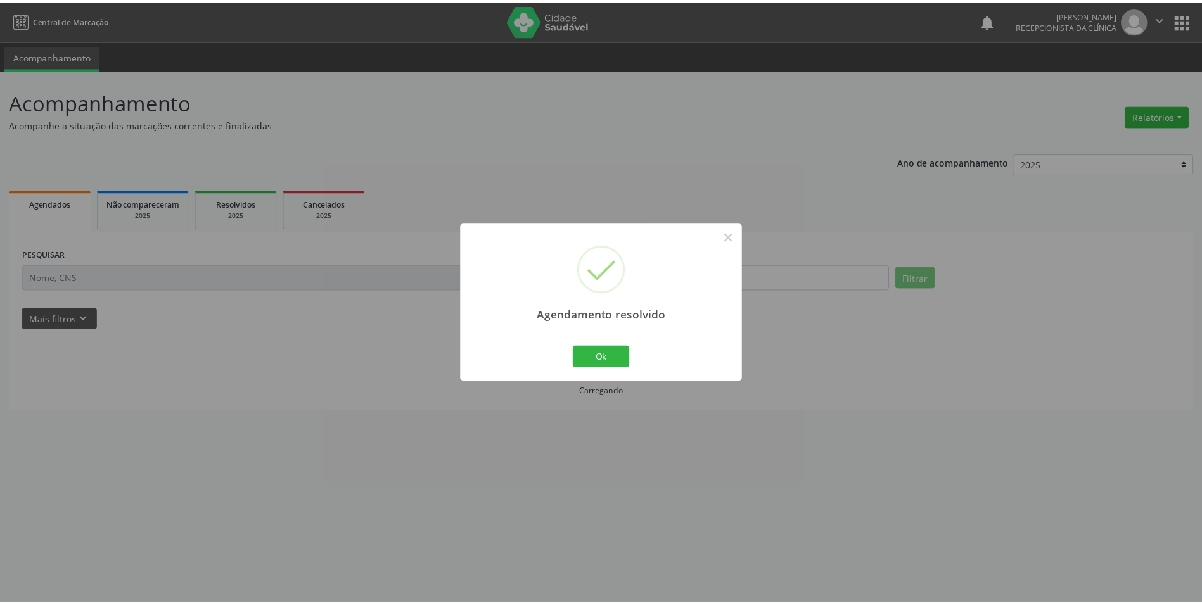
scroll to position [0, 0]
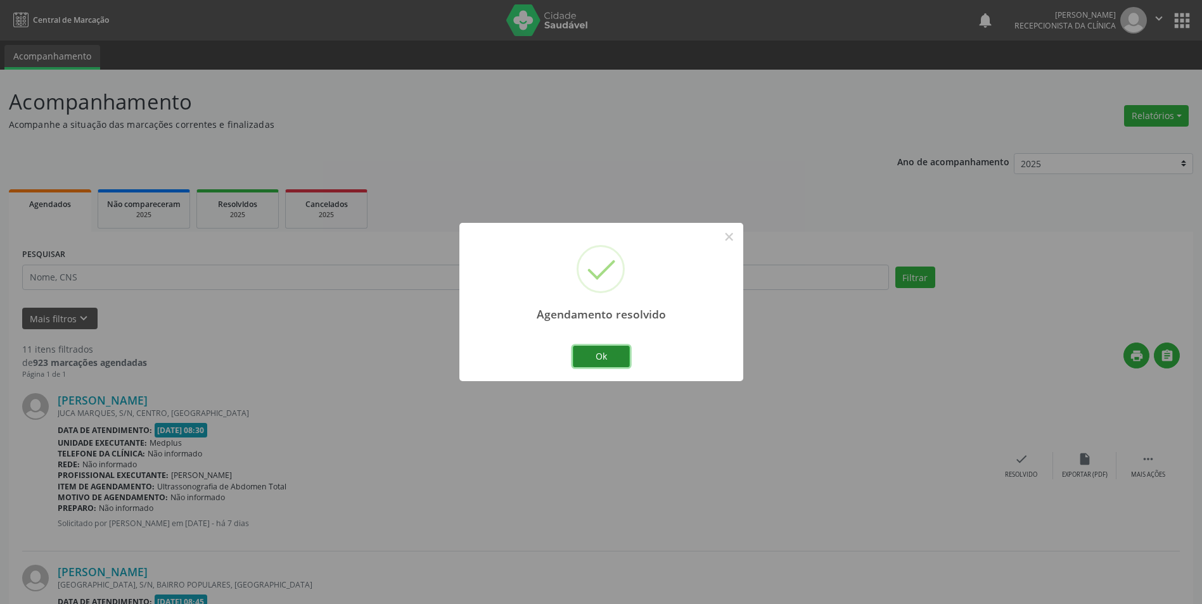
click at [607, 358] on button "Ok" at bounding box center [601, 357] width 57 height 22
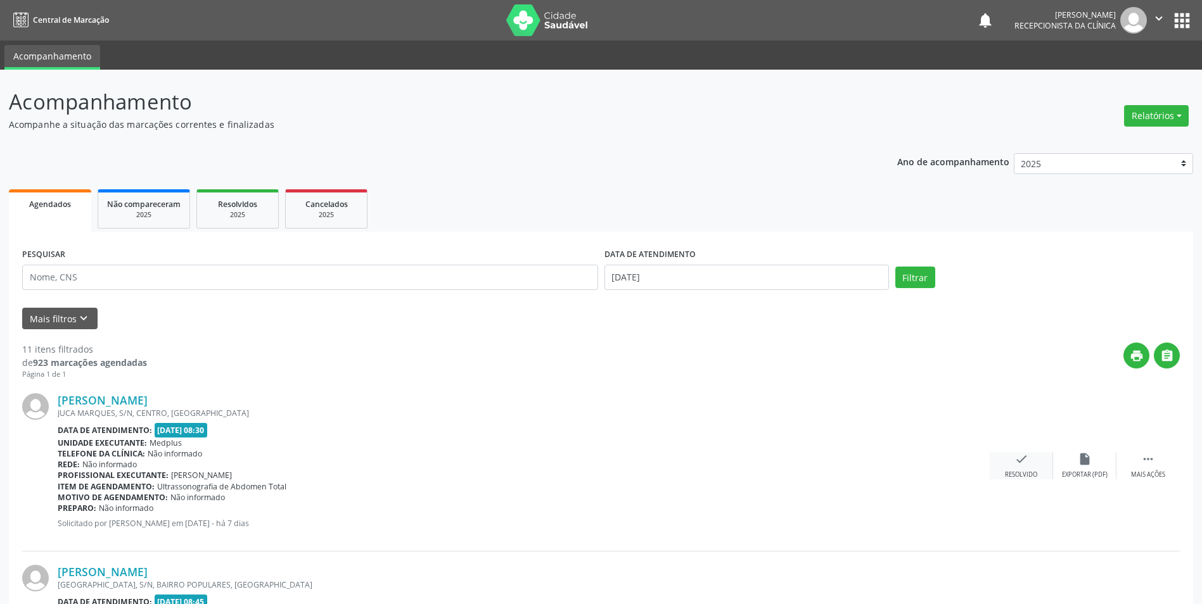
click at [1016, 469] on div "check Resolvido" at bounding box center [1021, 465] width 63 height 27
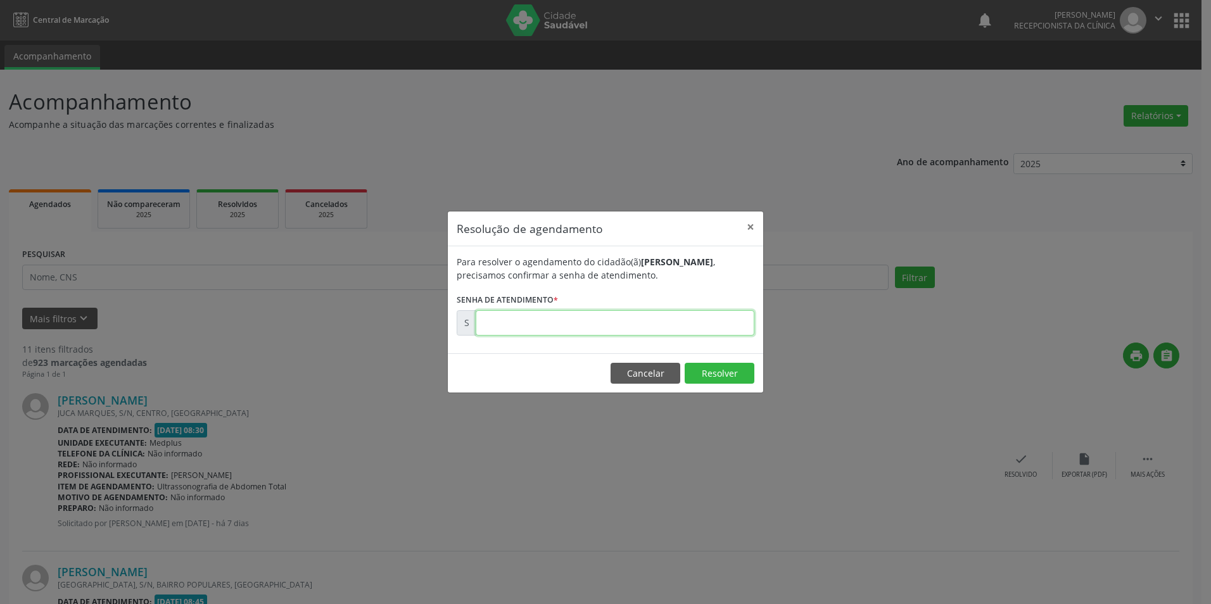
click at [586, 326] on input "text" at bounding box center [615, 322] width 279 height 25
type input "00170159"
click at [719, 371] on button "Resolver" at bounding box center [720, 374] width 70 height 22
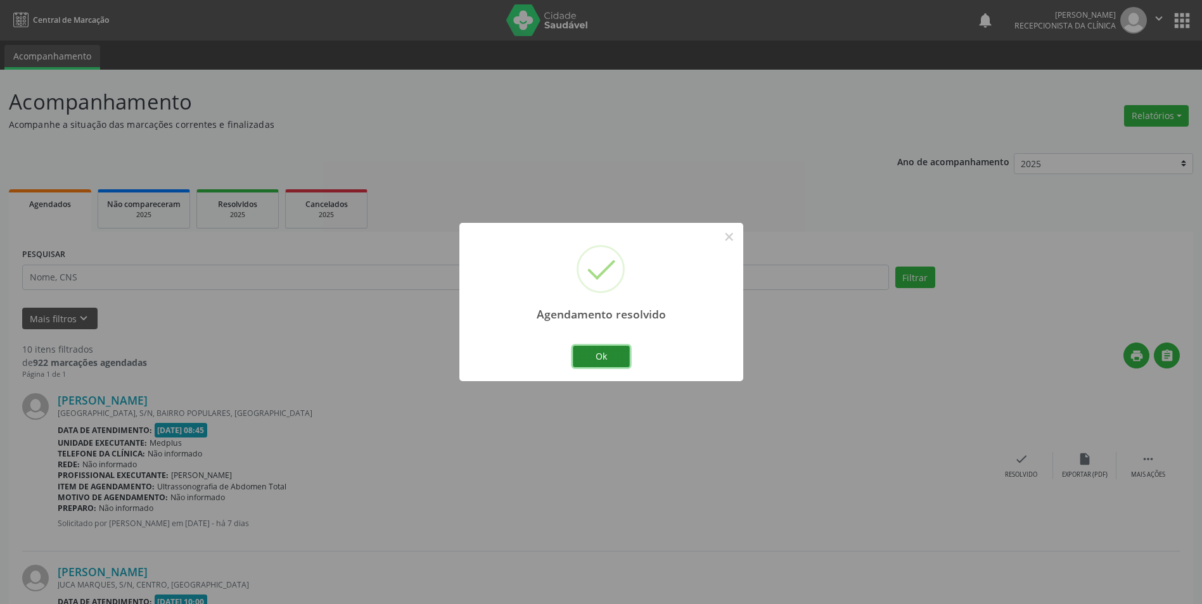
click at [593, 355] on button "Ok" at bounding box center [601, 357] width 57 height 22
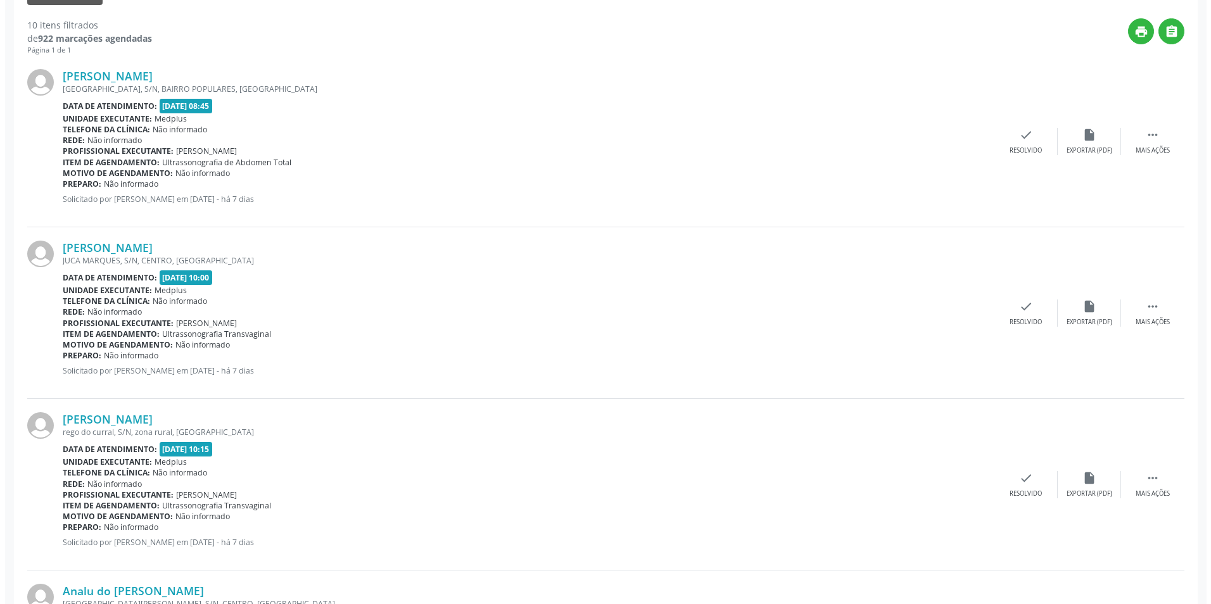
scroll to position [253, 0]
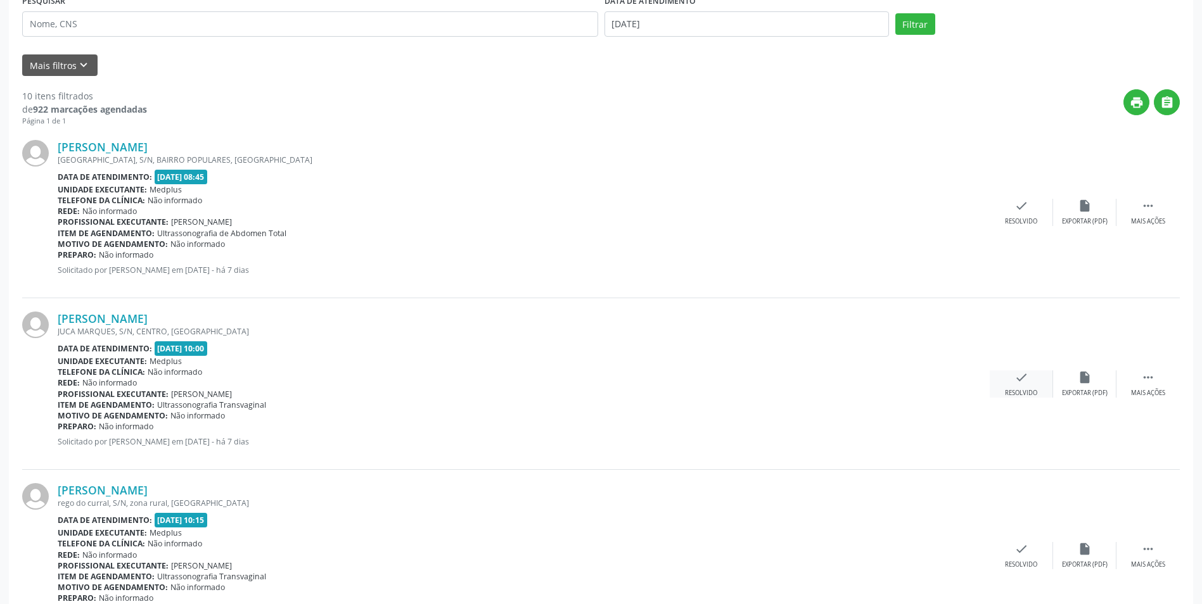
click at [1026, 383] on icon "check" at bounding box center [1021, 378] width 14 height 14
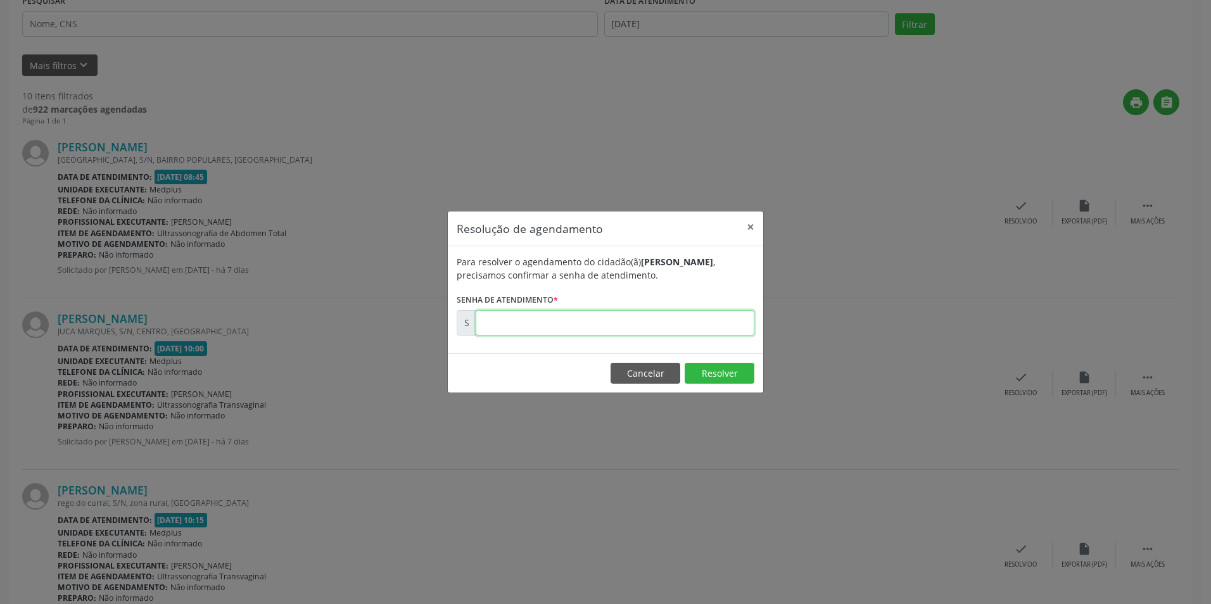
click at [579, 329] on input "text" at bounding box center [615, 322] width 279 height 25
type input "00170167"
click at [725, 378] on button "Resolver" at bounding box center [720, 374] width 70 height 22
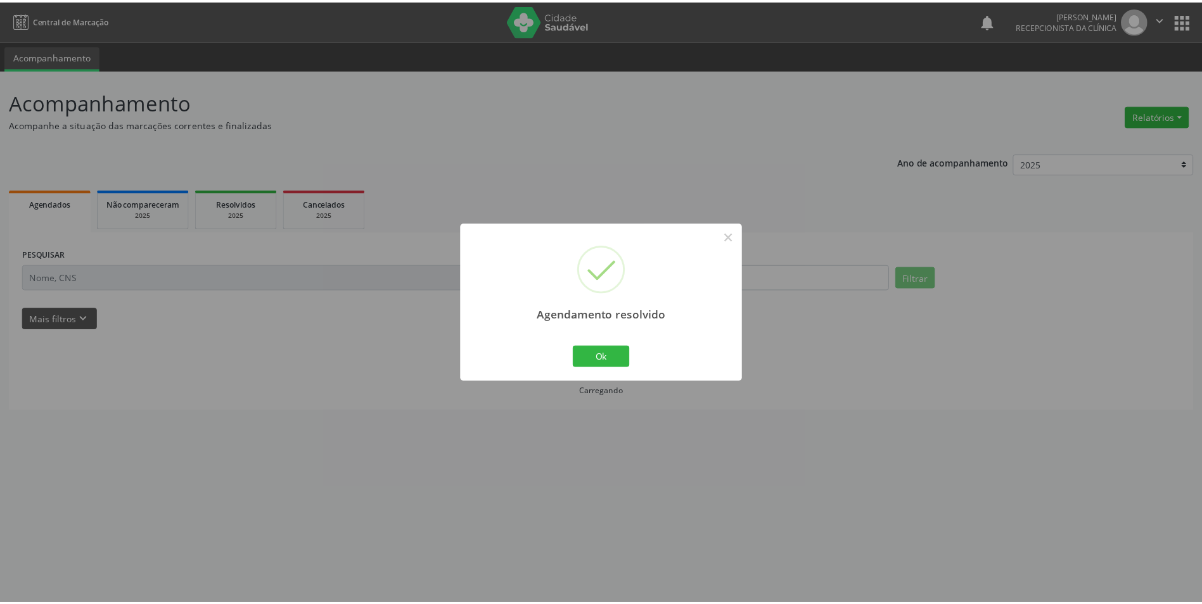
scroll to position [0, 0]
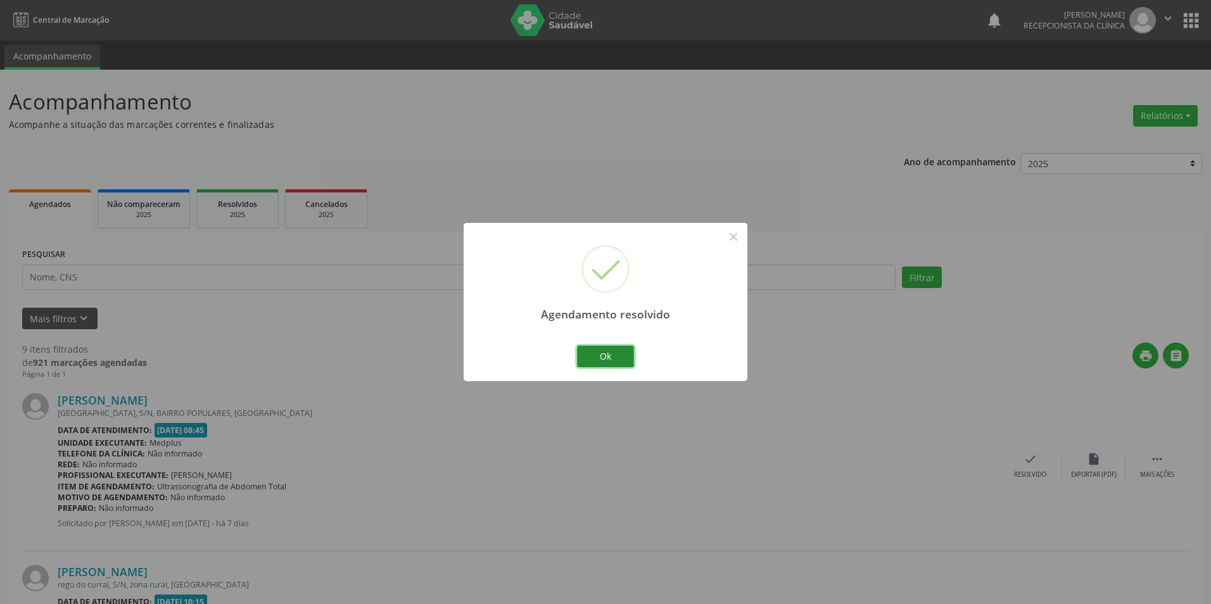
click at [602, 354] on button "Ok" at bounding box center [605, 357] width 57 height 22
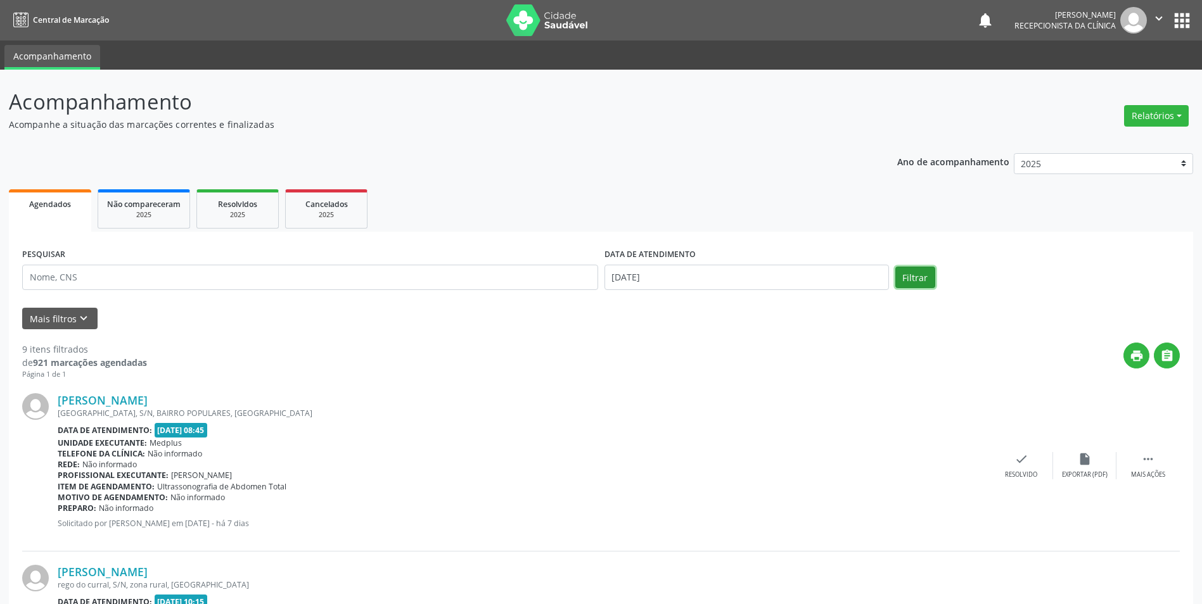
click at [907, 278] on button "Filtrar" at bounding box center [915, 278] width 40 height 22
click at [638, 279] on input "[DATE]" at bounding box center [746, 277] width 284 height 25
click at [710, 396] on span "13" at bounding box center [701, 394] width 25 height 25
type input "[DATE]"
click at [710, 396] on span "13" at bounding box center [701, 394] width 25 height 25
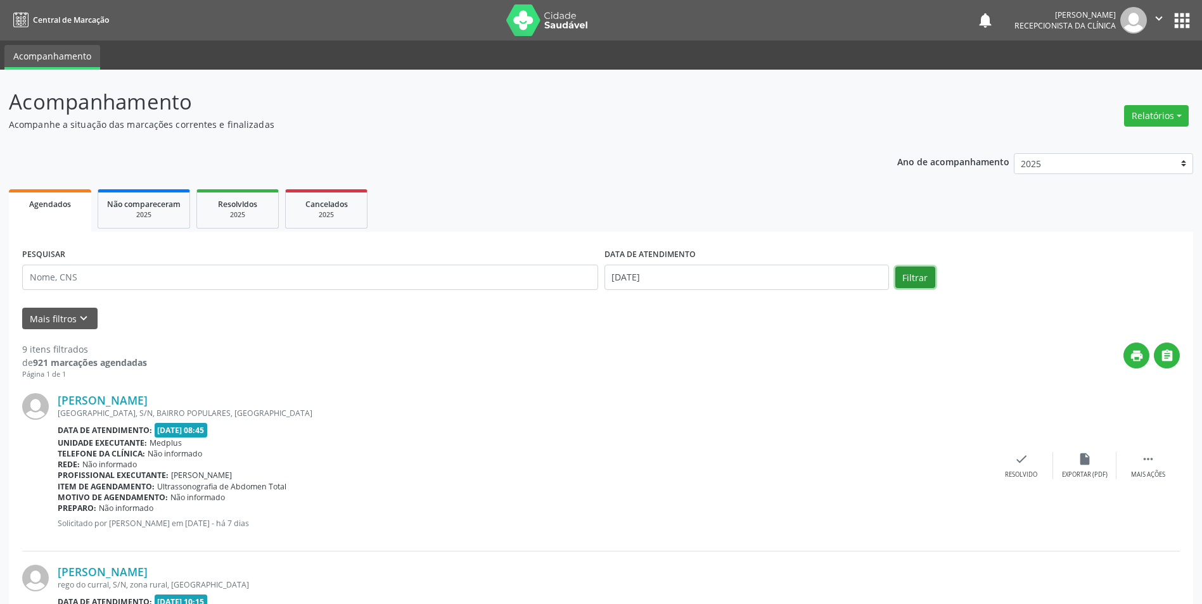
click at [912, 276] on button "Filtrar" at bounding box center [915, 278] width 40 height 22
click at [914, 280] on button "Filtrar" at bounding box center [915, 278] width 40 height 22
click at [909, 279] on button "Filtrar" at bounding box center [915, 278] width 40 height 22
click at [241, 215] on div "2025" at bounding box center [237, 215] width 63 height 10
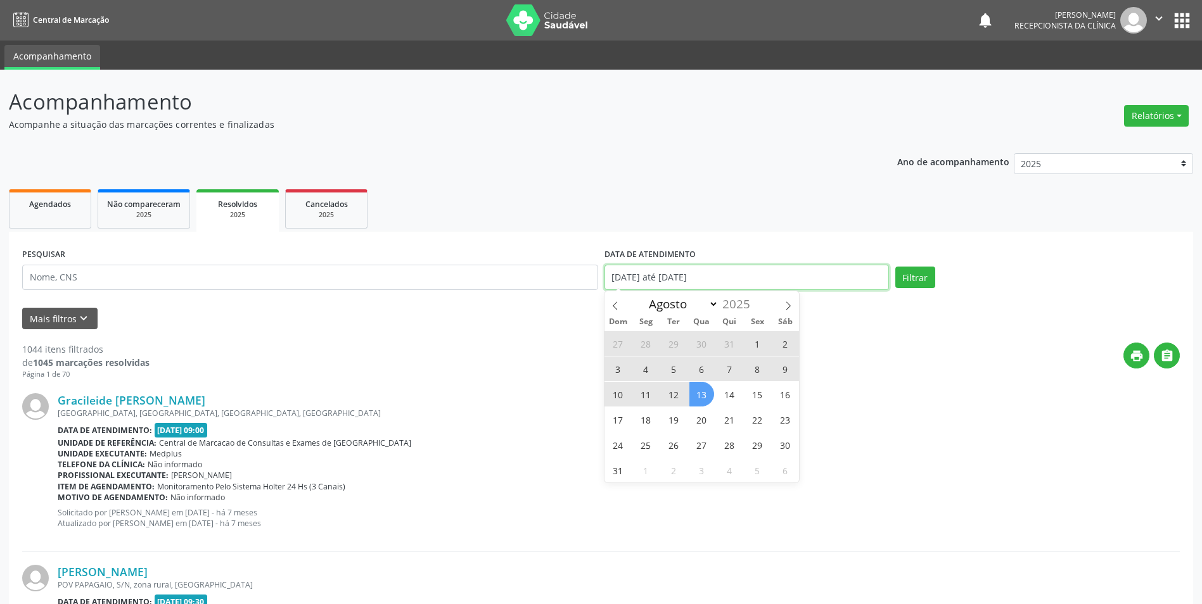
click at [618, 279] on input "[DATE] até [DATE]" at bounding box center [746, 277] width 284 height 25
click at [704, 393] on span "13" at bounding box center [701, 394] width 25 height 25
type input "[DATE]"
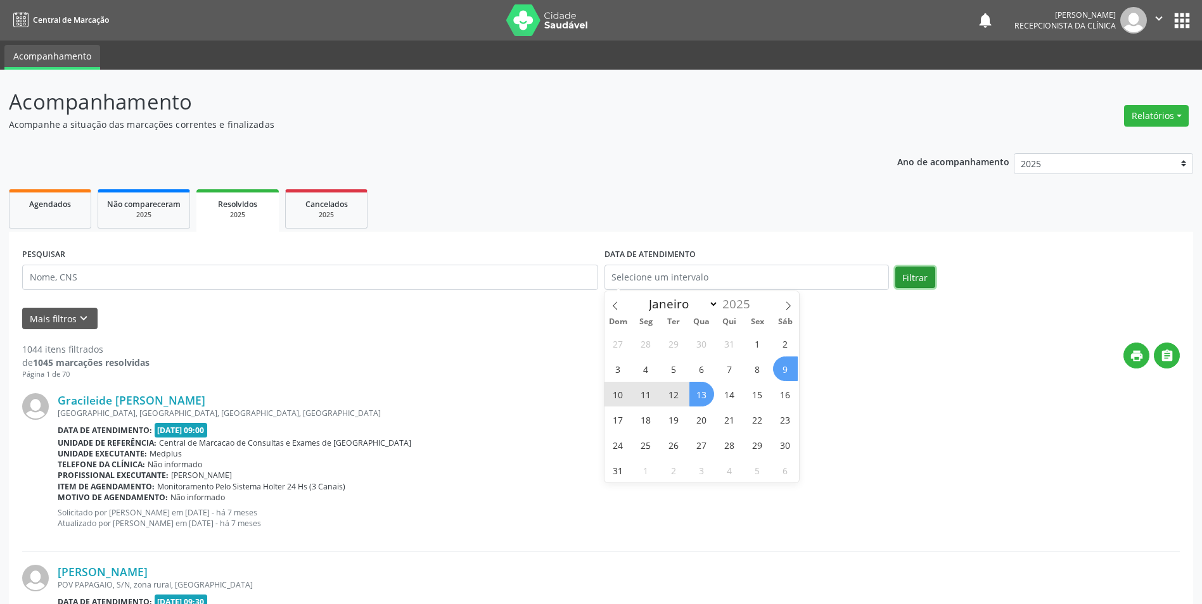
click at [917, 275] on button "Filtrar" at bounding box center [915, 278] width 40 height 22
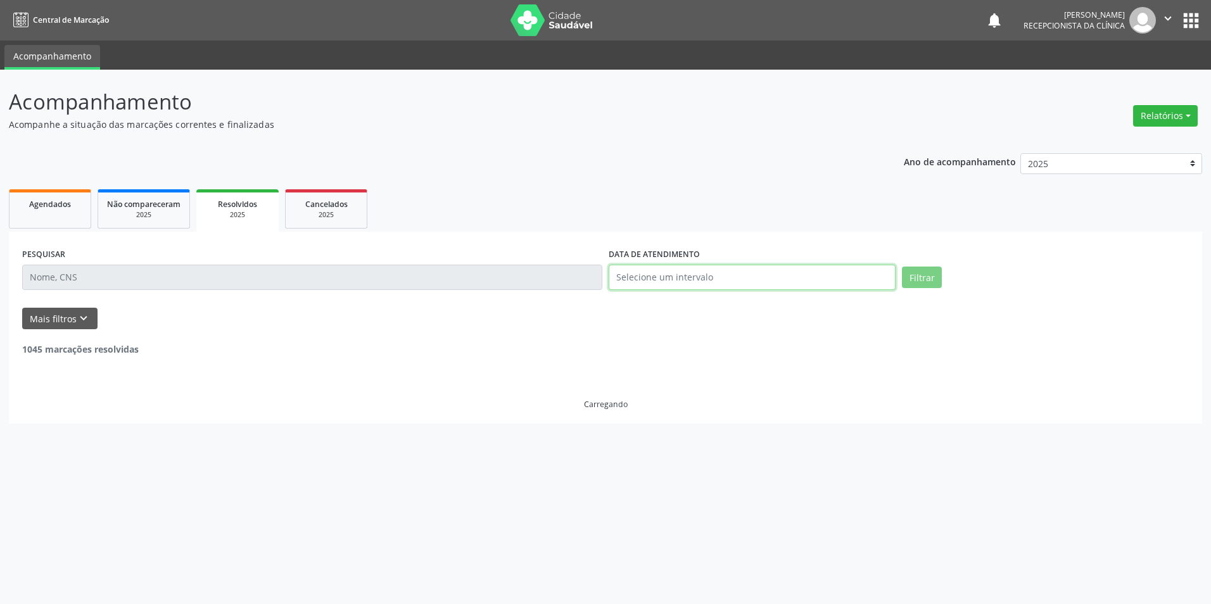
click at [674, 277] on input "text" at bounding box center [752, 277] width 287 height 25
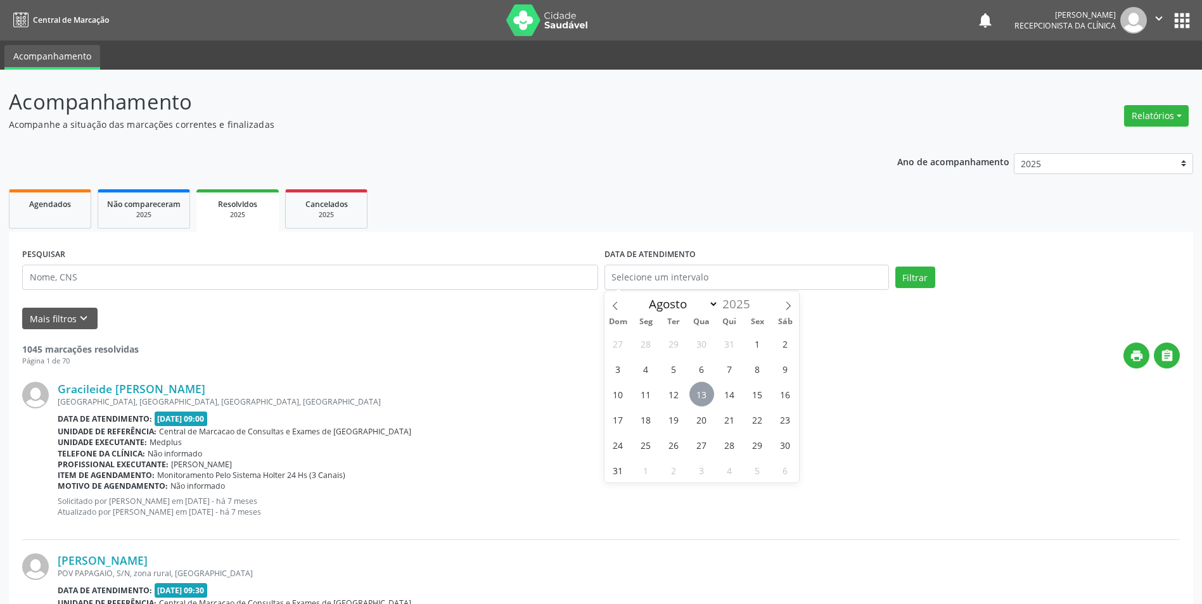
click at [708, 396] on span "13" at bounding box center [701, 394] width 25 height 25
type input "[DATE]"
click at [911, 275] on button "Filtrar" at bounding box center [915, 278] width 40 height 22
click at [631, 276] on input "text" at bounding box center [746, 277] width 284 height 25
click at [697, 395] on span "13" at bounding box center [701, 394] width 25 height 25
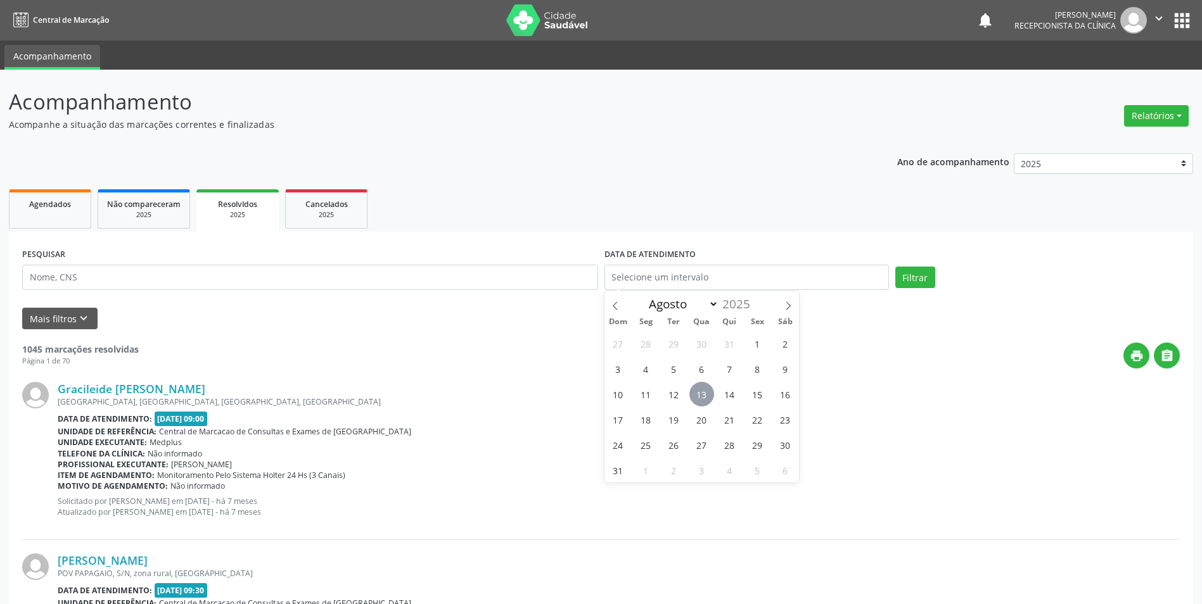
type input "[DATE]"
click at [699, 394] on span "13" at bounding box center [701, 394] width 25 height 25
click at [914, 273] on button "Filtrar" at bounding box center [915, 278] width 40 height 22
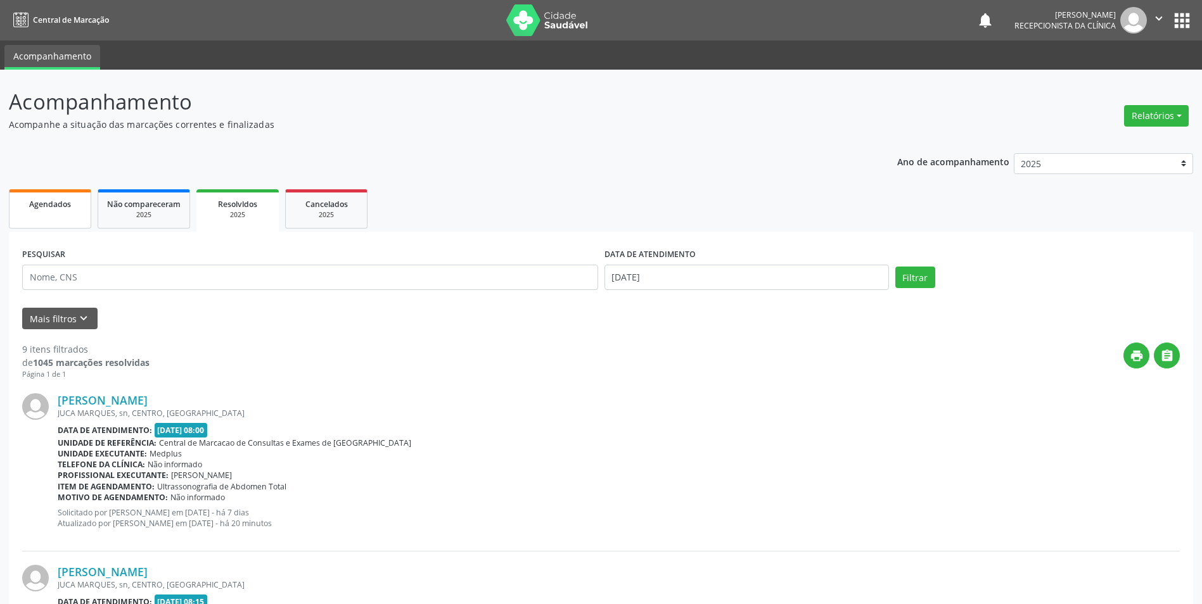
click at [45, 200] on span "Agendados" at bounding box center [50, 204] width 42 height 11
select select "7"
click at [679, 278] on input "[DATE]" at bounding box center [746, 277] width 284 height 25
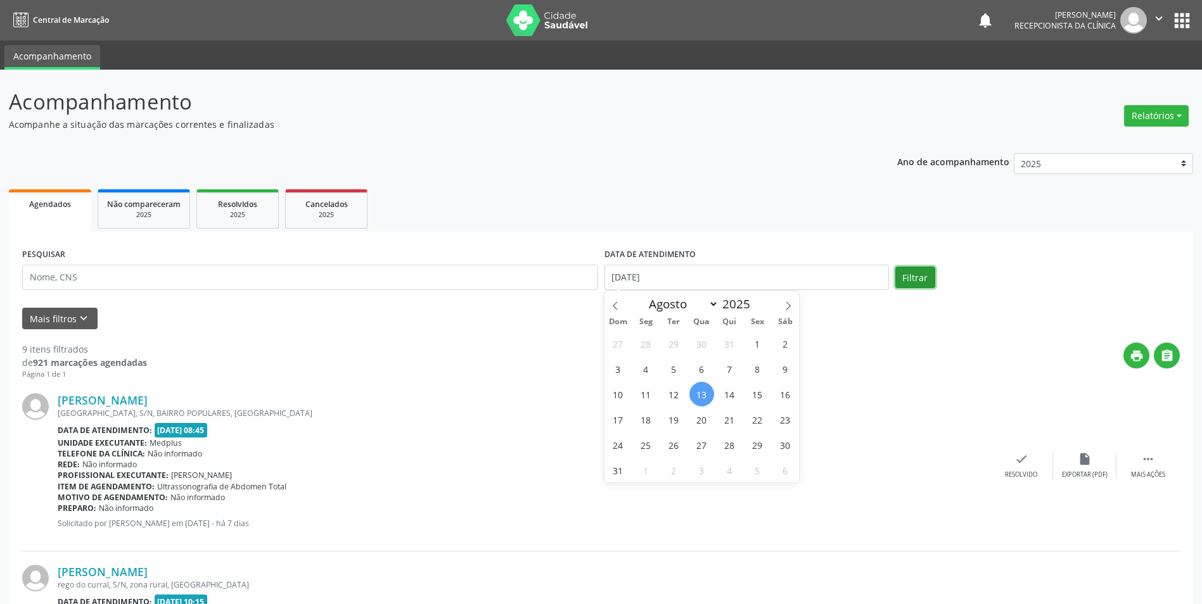
click at [918, 274] on button "Filtrar" at bounding box center [915, 278] width 40 height 22
click at [60, 207] on span "Agendados" at bounding box center [50, 204] width 42 height 11
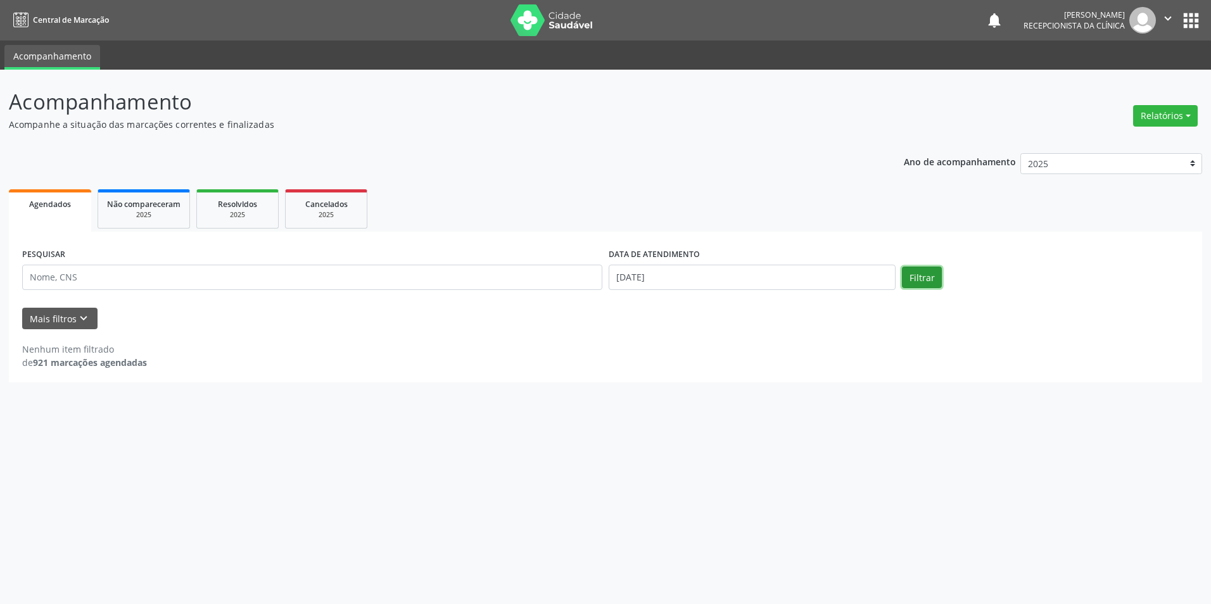
click at [933, 279] on button "Filtrar" at bounding box center [922, 278] width 40 height 22
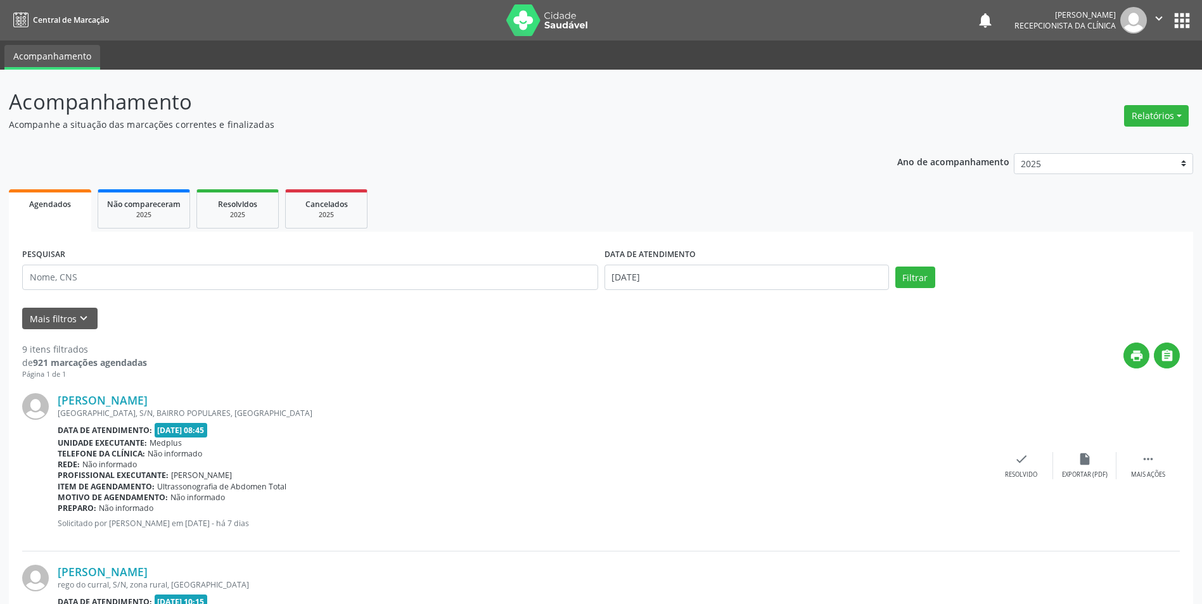
click at [37, 207] on span "Agendados" at bounding box center [50, 204] width 42 height 11
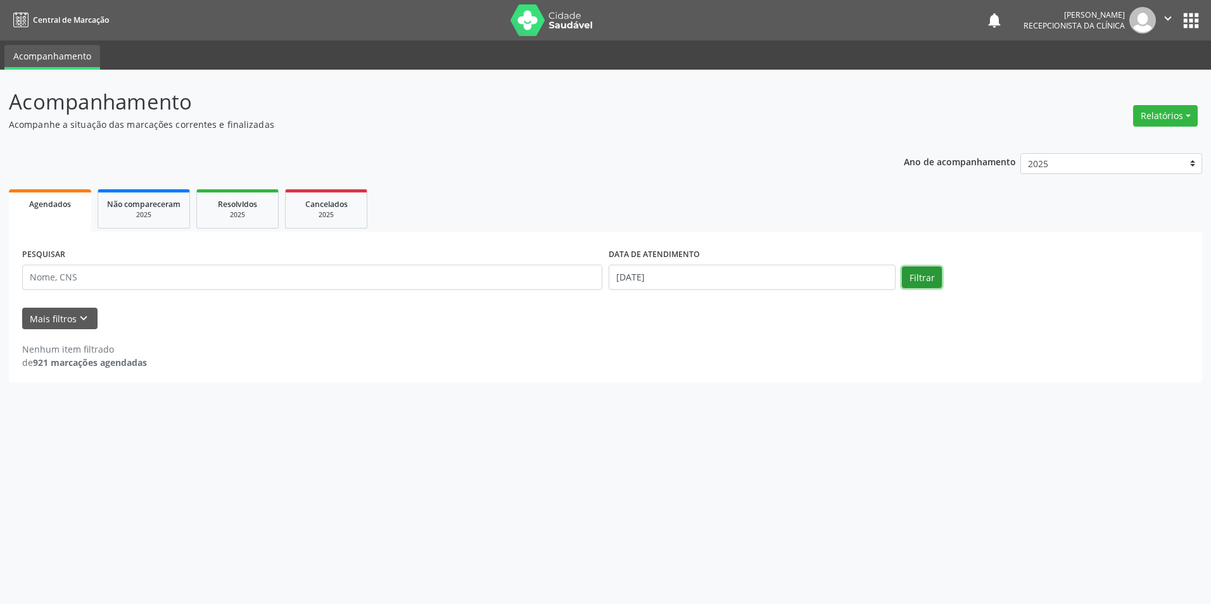
click at [910, 272] on button "Filtrar" at bounding box center [922, 278] width 40 height 22
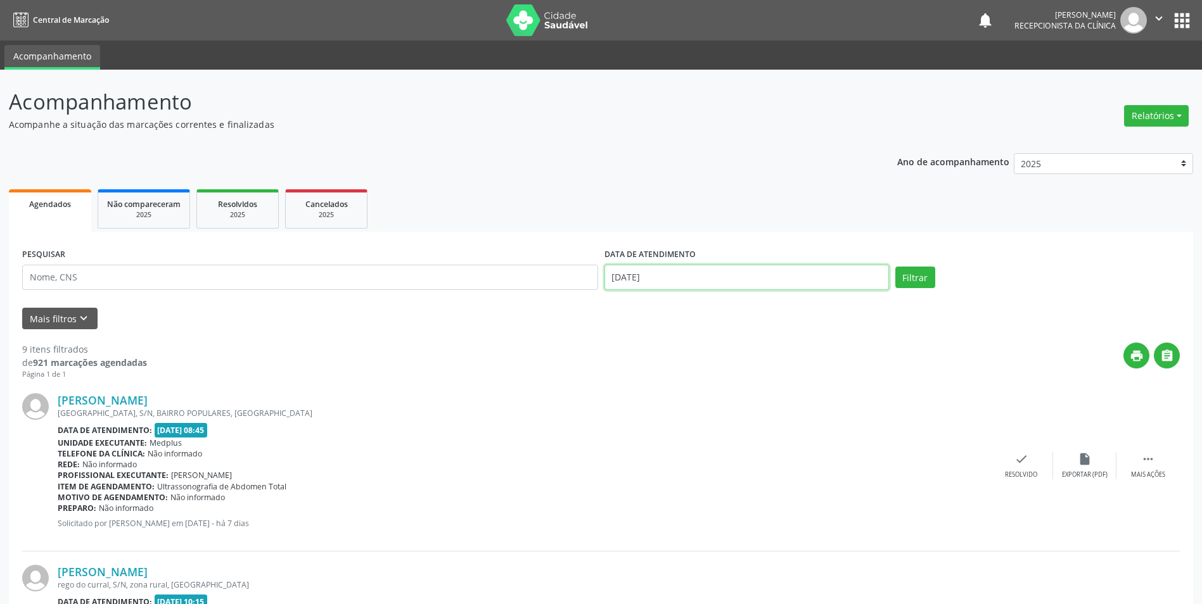
click at [612, 277] on input "[DATE]" at bounding box center [746, 277] width 284 height 25
click at [677, 399] on span "12" at bounding box center [673, 394] width 25 height 25
type input "12/08/2025"
click at [912, 280] on button "Filtrar" at bounding box center [915, 278] width 40 height 22
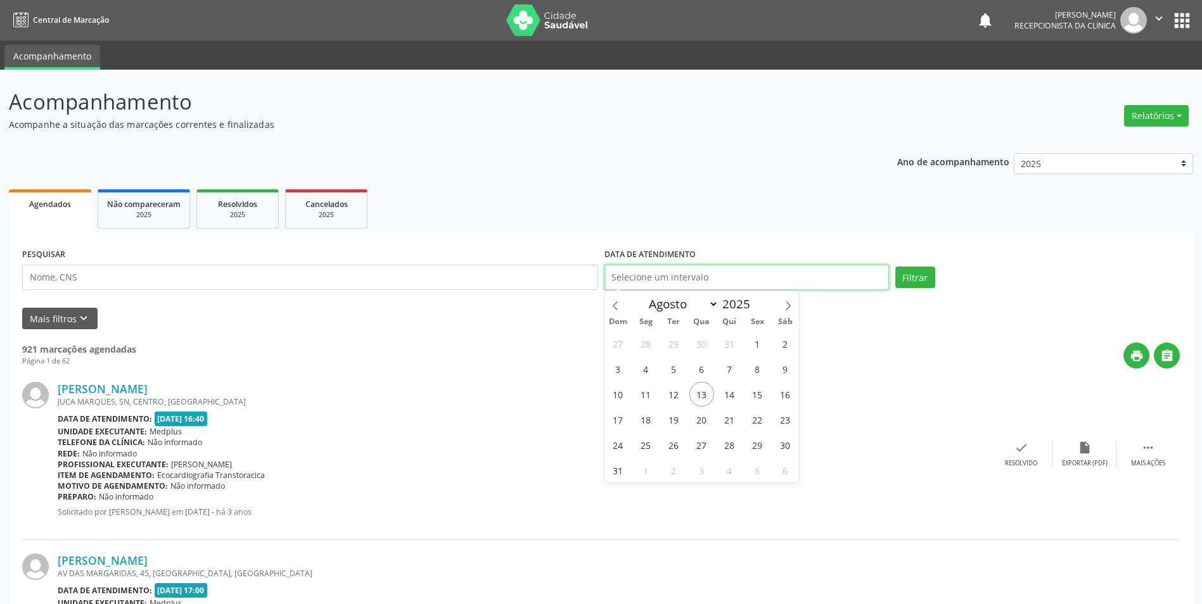
click at [637, 285] on body "Central de Marcação notifications [PERSON_NAME] Recepcionista da clínica  Conf…" at bounding box center [601, 302] width 1202 height 604
click at [677, 395] on span "12" at bounding box center [673, 394] width 25 height 25
type input "12/08/2025"
click at [910, 273] on button "Filtrar" at bounding box center [915, 278] width 40 height 22
click at [47, 200] on span "Agendados" at bounding box center [50, 204] width 42 height 11
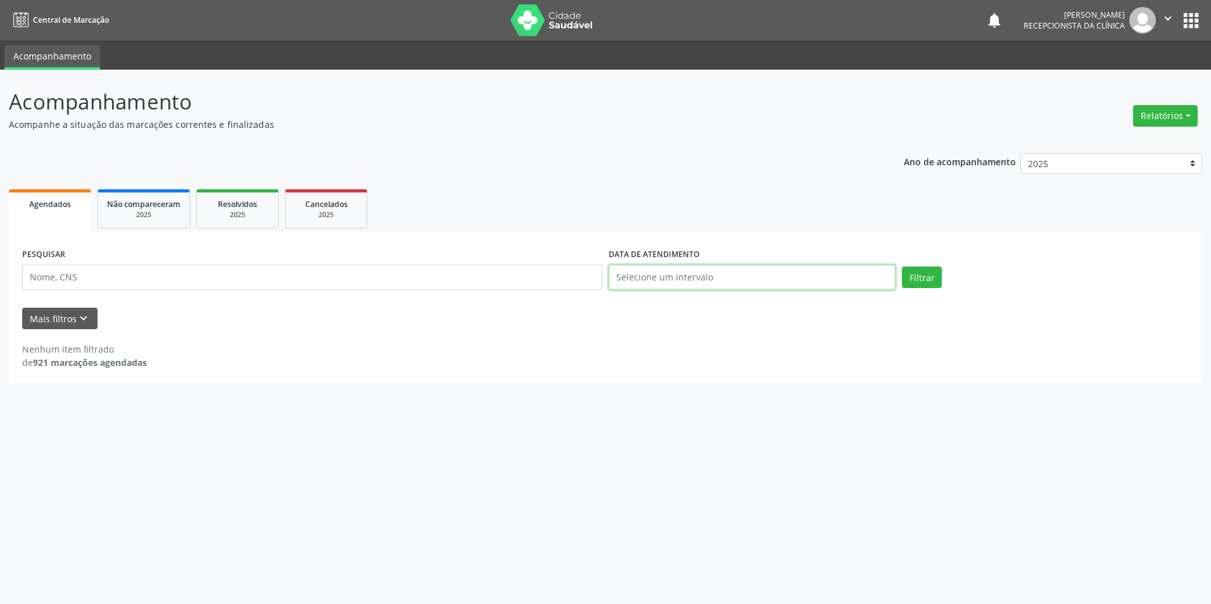
click at [661, 276] on input "text" at bounding box center [752, 277] width 287 height 25
click at [677, 397] on span "12" at bounding box center [673, 394] width 25 height 25
type input "12/08/2025"
click at [677, 397] on span "12" at bounding box center [673, 394] width 25 height 25
click at [914, 282] on button "Filtrar" at bounding box center [922, 278] width 40 height 22
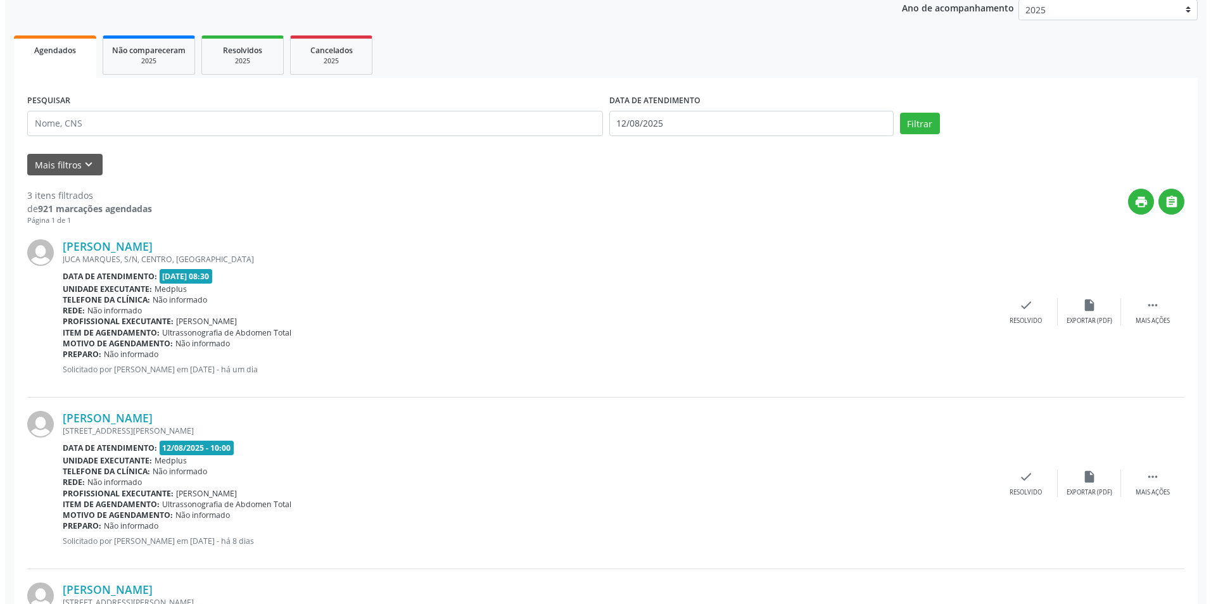
scroll to position [190, 0]
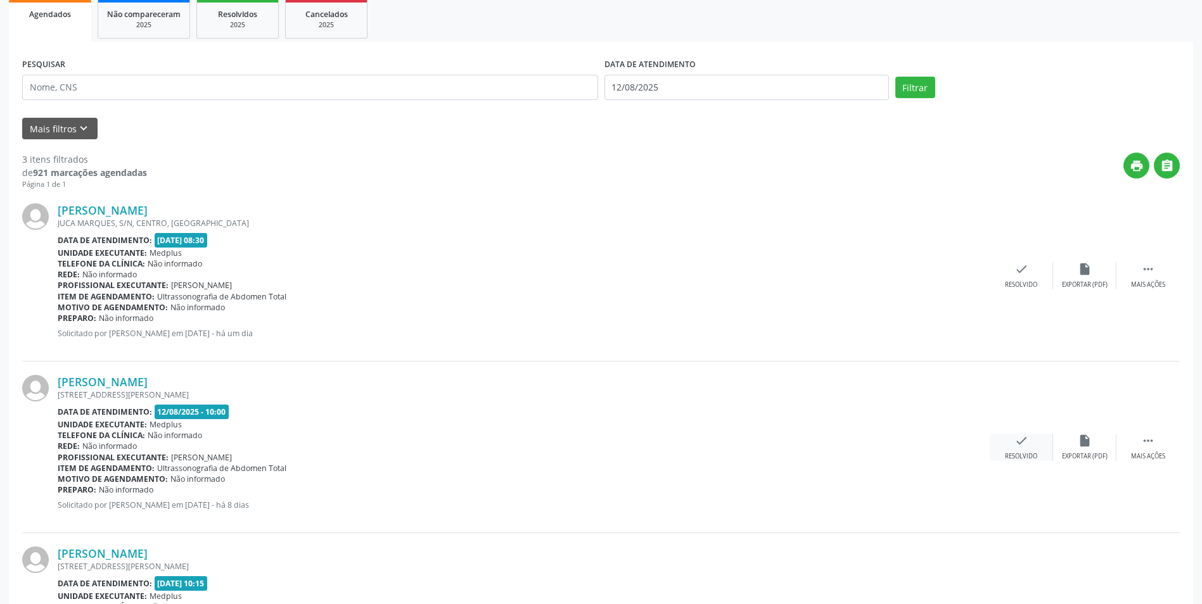
click at [1017, 453] on div "Resolvido" at bounding box center [1021, 456] width 32 height 9
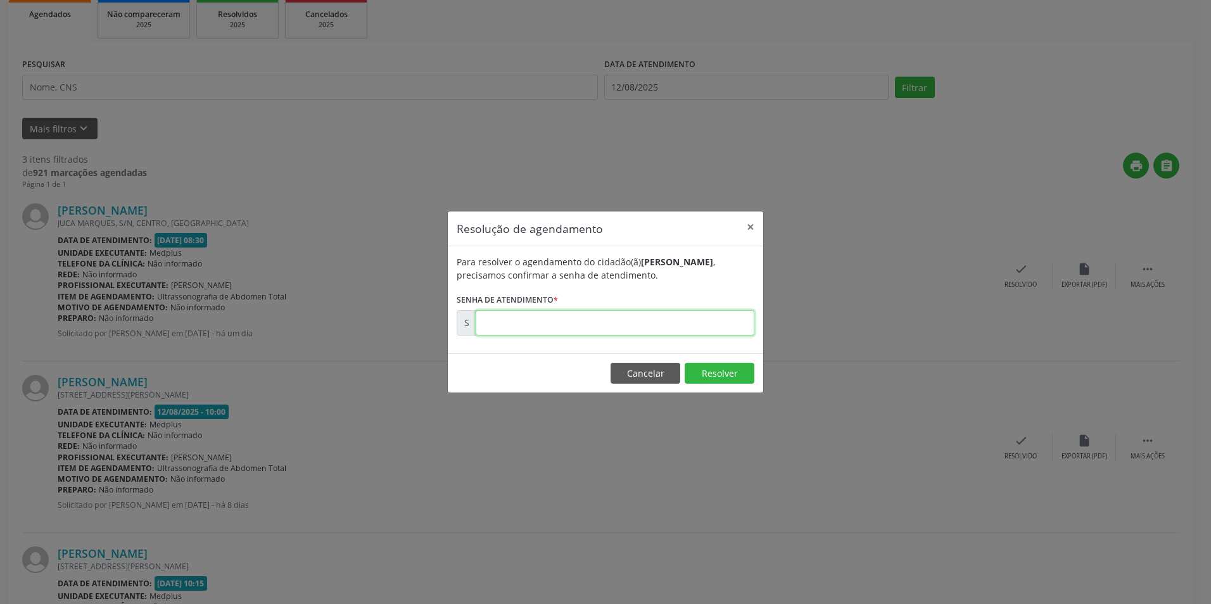
click at [540, 329] on input "text" at bounding box center [615, 322] width 279 height 25
type input "00169960"
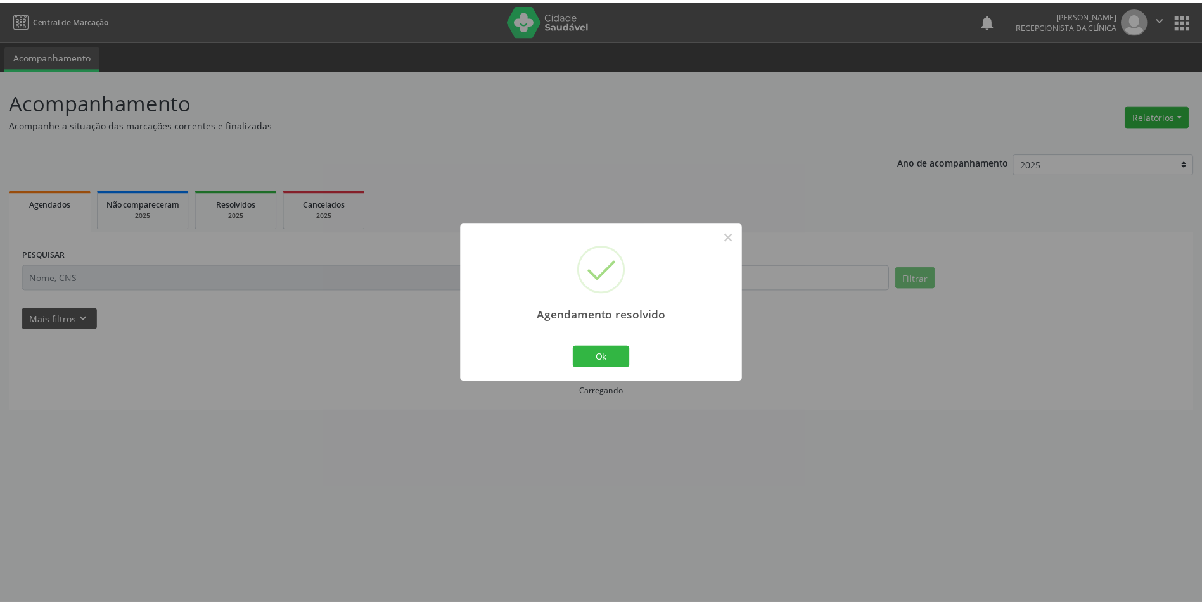
scroll to position [0, 0]
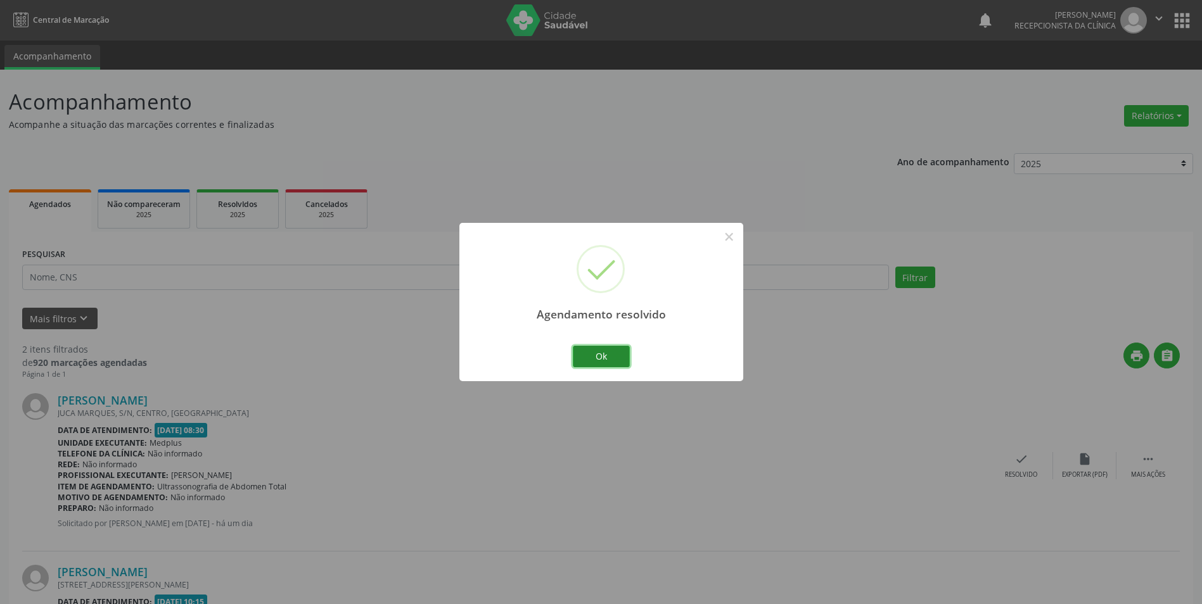
click at [623, 361] on button "Ok" at bounding box center [601, 357] width 57 height 22
